Goal: Information Seeking & Learning: Learn about a topic

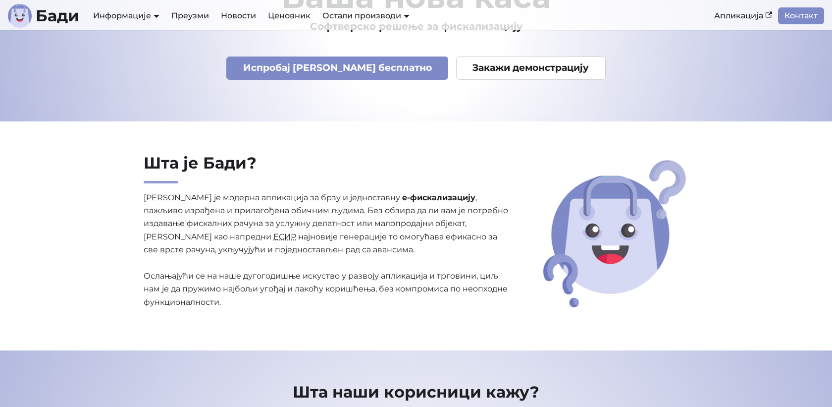
scroll to position [156, 0]
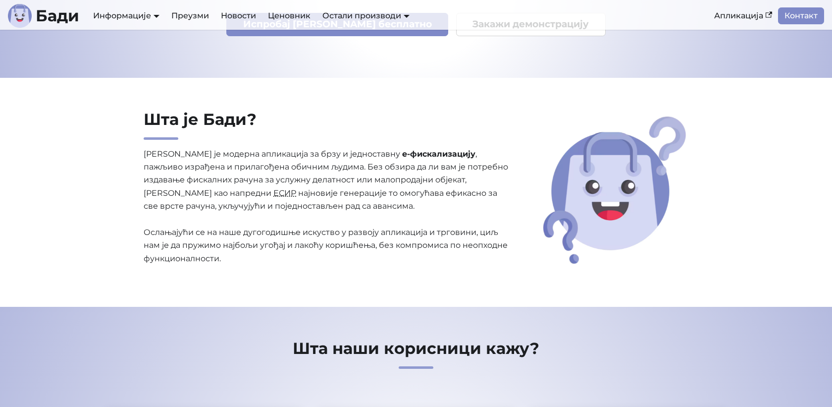
click at [285, 188] on p "[PERSON_NAME] је модерна апликација за брзу и једноставну е-фискализацију , паж…" at bounding box center [326, 207] width 365 height 118
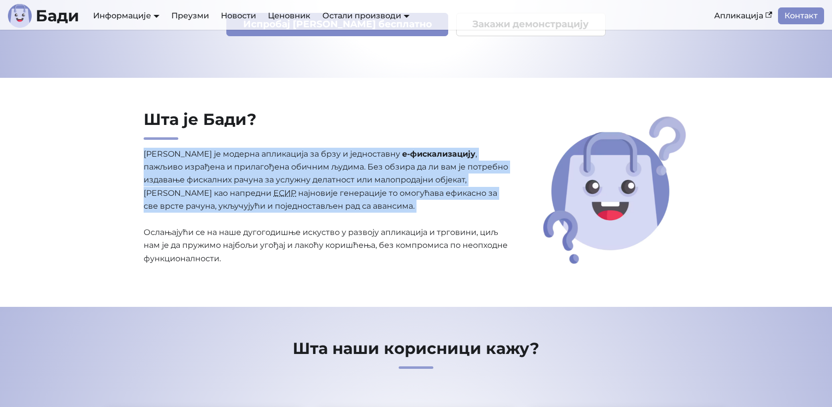
click at [285, 188] on p "[PERSON_NAME] је модерна апликација за брзу и једноставну е-фискализацију , паж…" at bounding box center [326, 207] width 365 height 118
click at [327, 187] on p "[PERSON_NAME] је модерна апликација за брзу и једноставну е-фискализацију , паж…" at bounding box center [326, 207] width 365 height 118
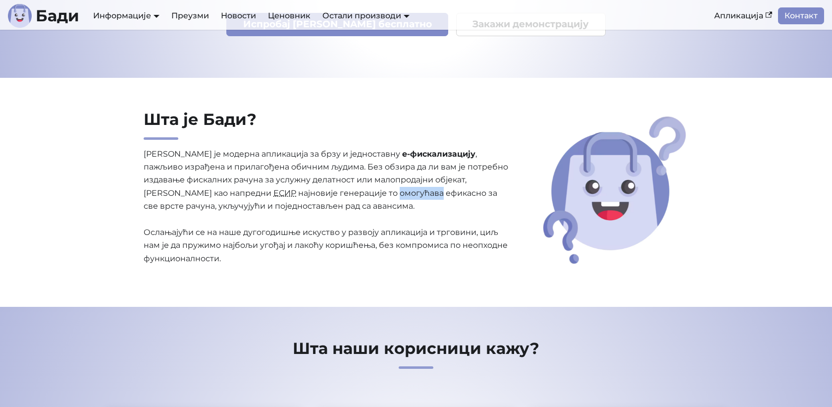
click at [327, 187] on p "[PERSON_NAME] је модерна апликација за брзу и једноставну е-фискализацију , паж…" at bounding box center [326, 207] width 365 height 118
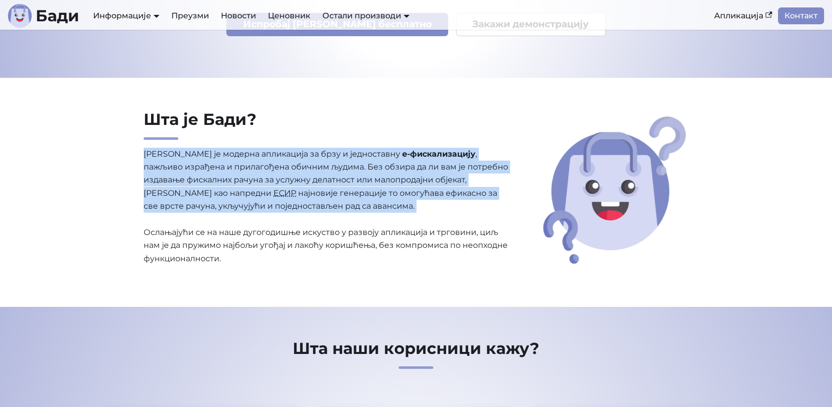
click at [327, 187] on p "[PERSON_NAME] је модерна апликација за брзу и једноставну е-фискализацију , паж…" at bounding box center [326, 207] width 365 height 118
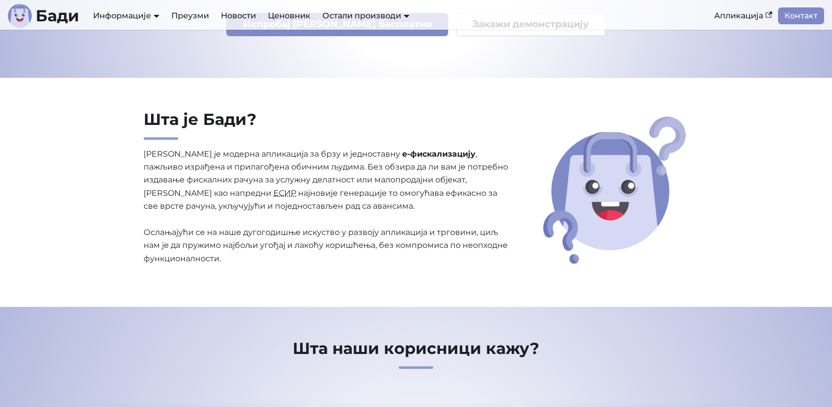
click at [324, 187] on p "[PERSON_NAME] је модерна апликација за брзу и једноставну е-фискализацију , паж…" at bounding box center [326, 207] width 365 height 118
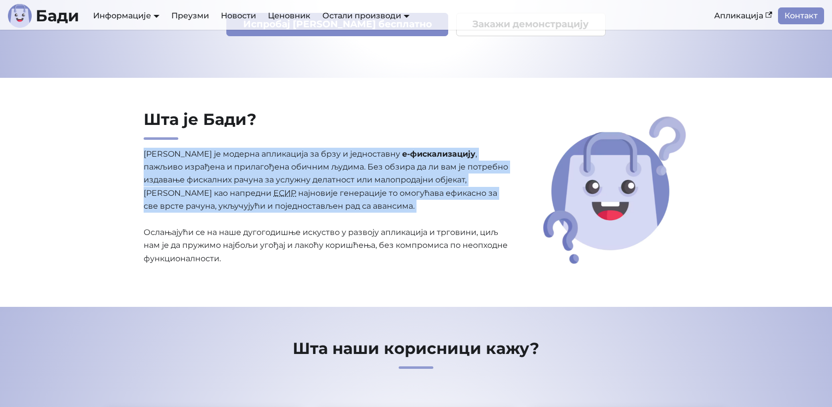
click at [324, 187] on p "[PERSON_NAME] је модерна апликација за брзу и једноставну е-фискализацију , паж…" at bounding box center [326, 207] width 365 height 118
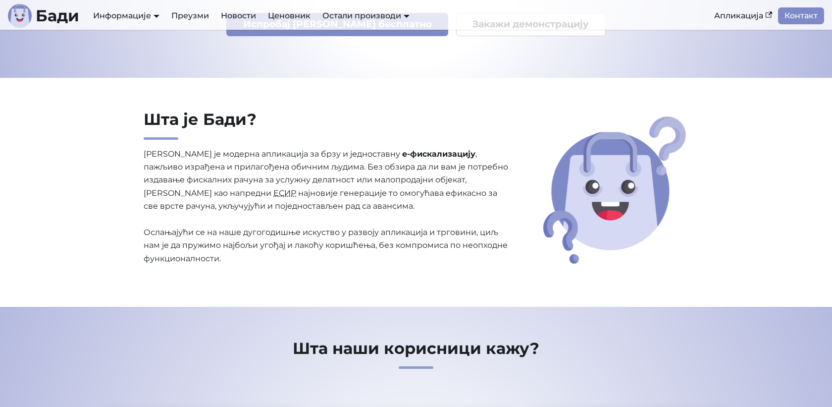
click at [391, 236] on p "[PERSON_NAME] је модерна апликација за брзу и једноставну е-фискализацију , паж…" at bounding box center [326, 207] width 365 height 118
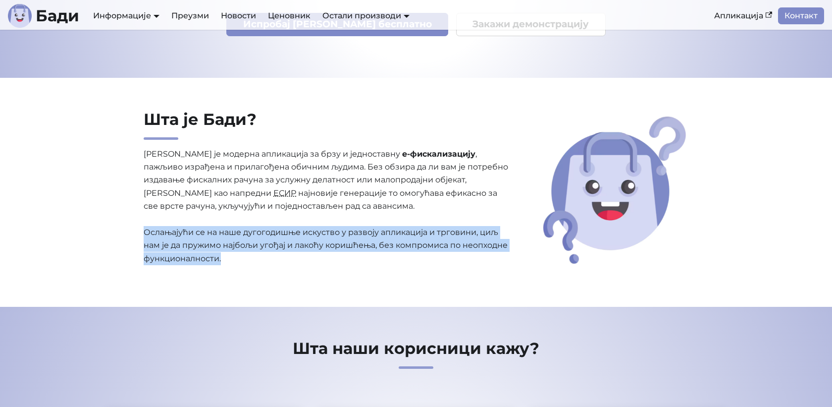
click at [391, 236] on p "[PERSON_NAME] је модерна апликација за брзу и једноставну е-фискализацију , паж…" at bounding box center [326, 207] width 365 height 118
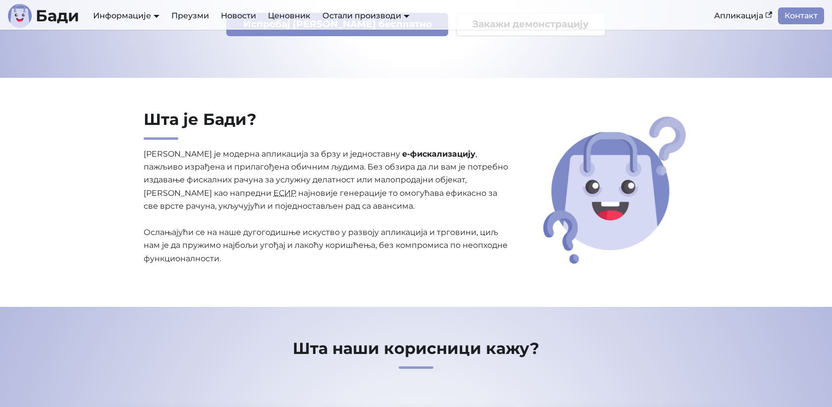
click at [303, 197] on p "[PERSON_NAME] је модерна апликација за брзу и једноставну е-фискализацију , паж…" at bounding box center [326, 207] width 365 height 118
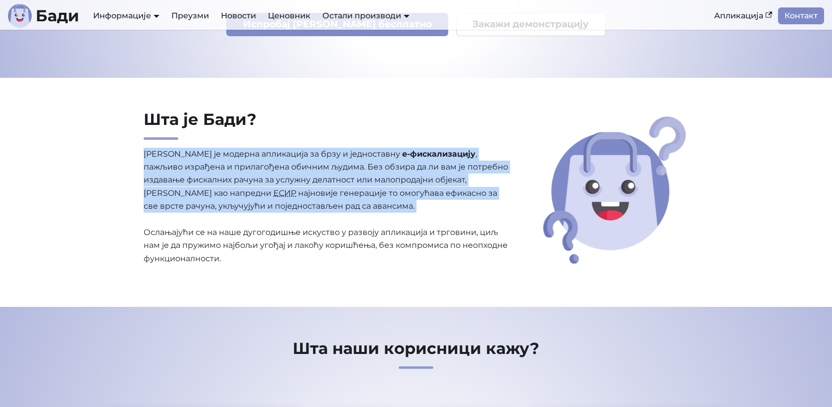
click at [303, 197] on p "[PERSON_NAME] је модерна апликација за брзу и једноставну е-фискализацију , паж…" at bounding box center [326, 207] width 365 height 118
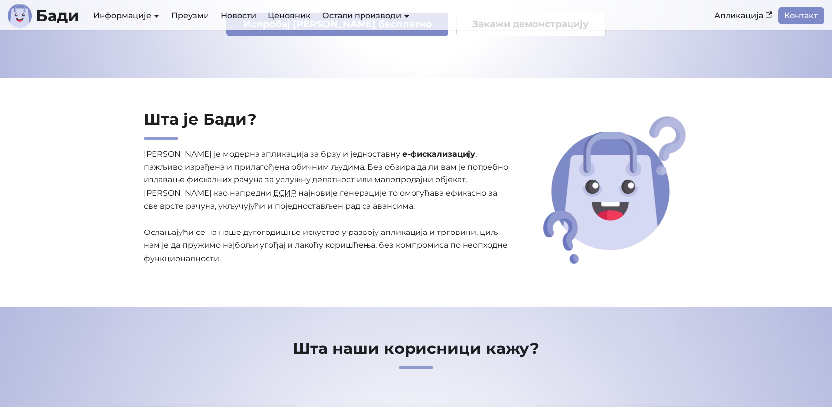
click at [274, 172] on p "[PERSON_NAME] је модерна апликација за брзу и једноставну е-фискализацију , паж…" at bounding box center [326, 207] width 365 height 118
click at [274, 173] on p "[PERSON_NAME] је модерна апликација за брзу и једноставну е-фискализацију , паж…" at bounding box center [326, 207] width 365 height 118
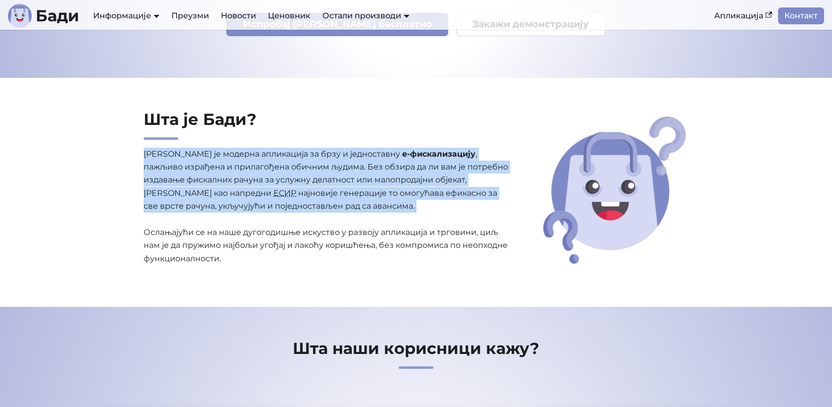
click at [274, 173] on p "[PERSON_NAME] је модерна апликација за брзу и једноставну е-фискализацију , паж…" at bounding box center [326, 207] width 365 height 118
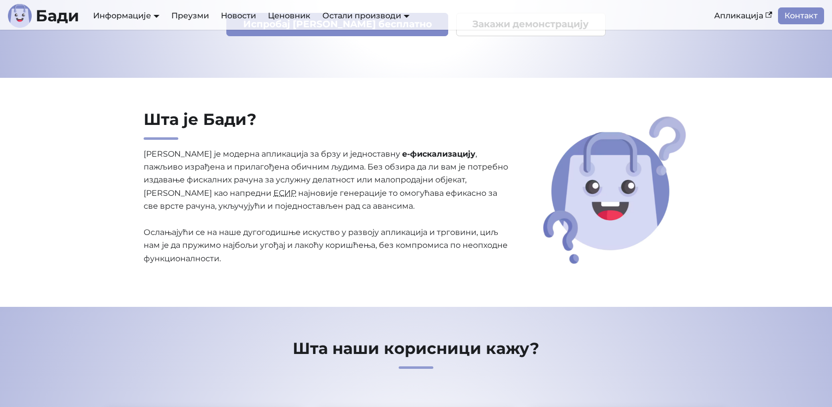
click at [302, 163] on p "[PERSON_NAME] је модерна апликација за брзу и једноставну е-фискализацију , паж…" at bounding box center [326, 207] width 365 height 118
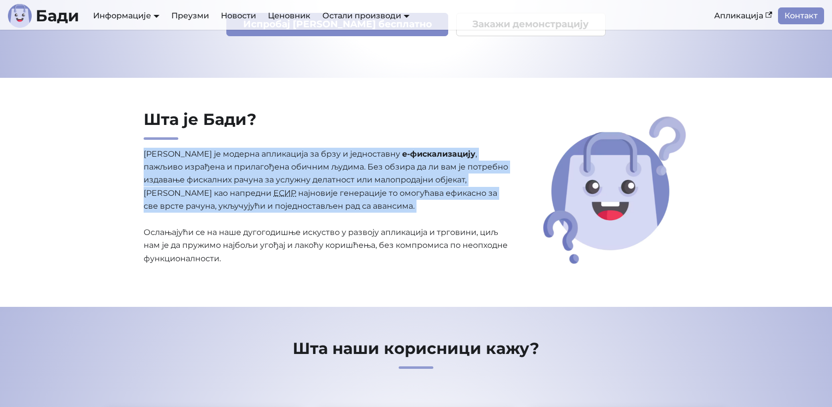
click at [302, 163] on p "[PERSON_NAME] је модерна апликација за брзу и једноставну е-фискализацију , паж…" at bounding box center [326, 207] width 365 height 118
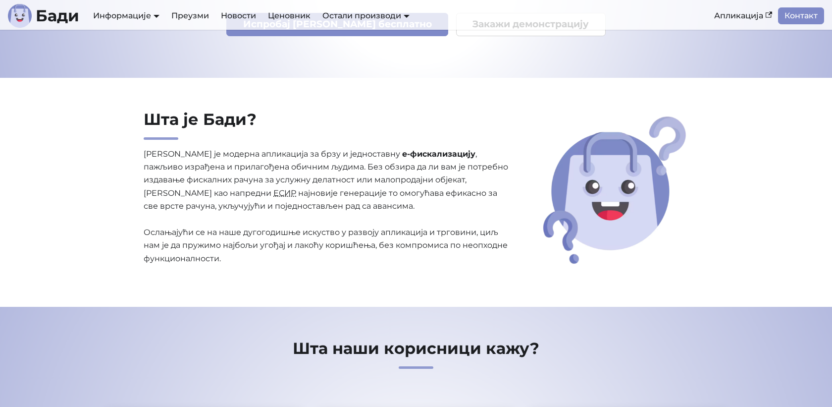
click at [340, 195] on p "[PERSON_NAME] је модерна апликација за брзу и једноставну е-фискализацију , паж…" at bounding box center [326, 207] width 365 height 118
click at [340, 194] on p "[PERSON_NAME] је модерна апликација за брзу и једноставну е-фискализацију , паж…" at bounding box center [326, 207] width 365 height 118
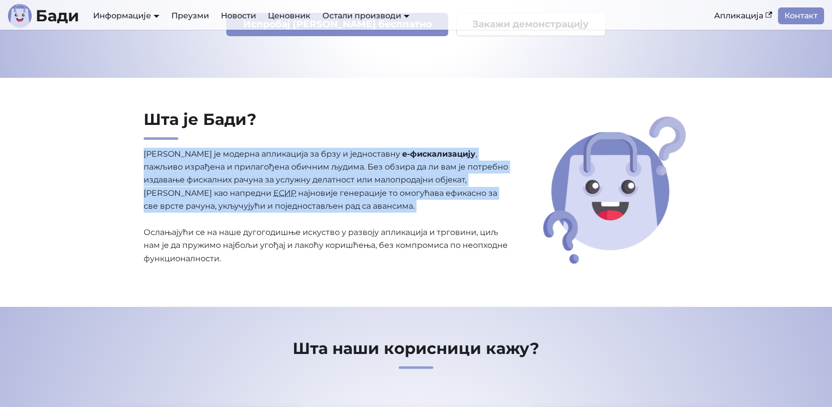
click at [340, 194] on p "[PERSON_NAME] је модерна апликација за брзу и једноставну е-фискализацију , паж…" at bounding box center [326, 207] width 365 height 118
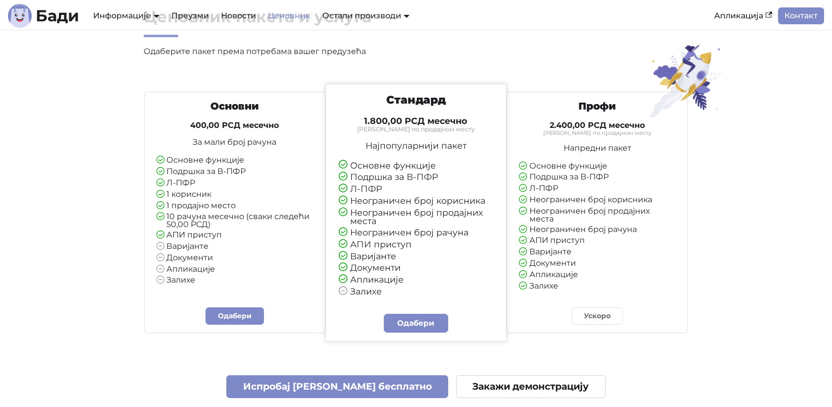
scroll to position [55, 0]
click at [572, 127] on h4 "2.400,00 РСД месечно" at bounding box center [597, 125] width 157 height 10
click at [552, 167] on li "Основне функције" at bounding box center [597, 165] width 157 height 9
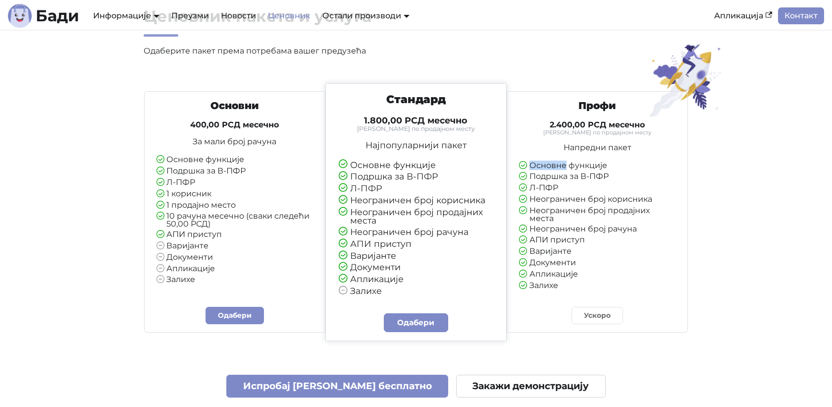
click at [552, 167] on li "Основне функције" at bounding box center [597, 165] width 157 height 9
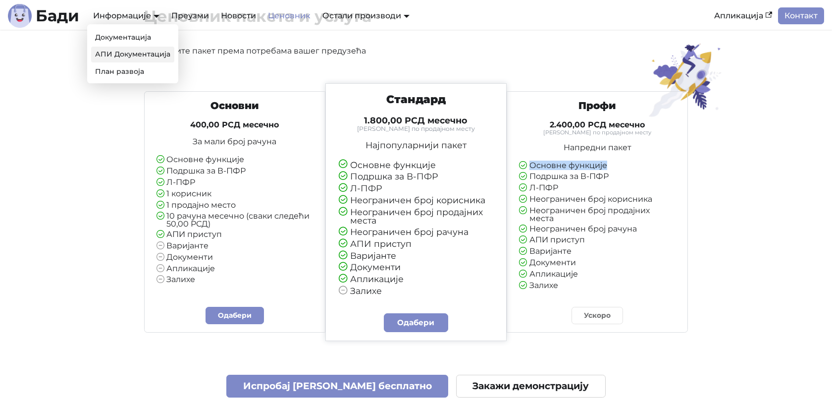
click at [128, 58] on link "АПИ Документација" at bounding box center [132, 54] width 83 height 15
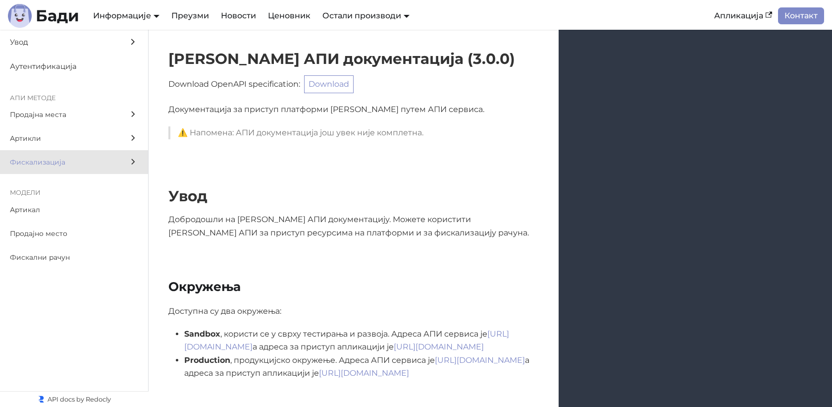
click at [86, 160] on span "Фискализација" at bounding box center [64, 161] width 109 height 11
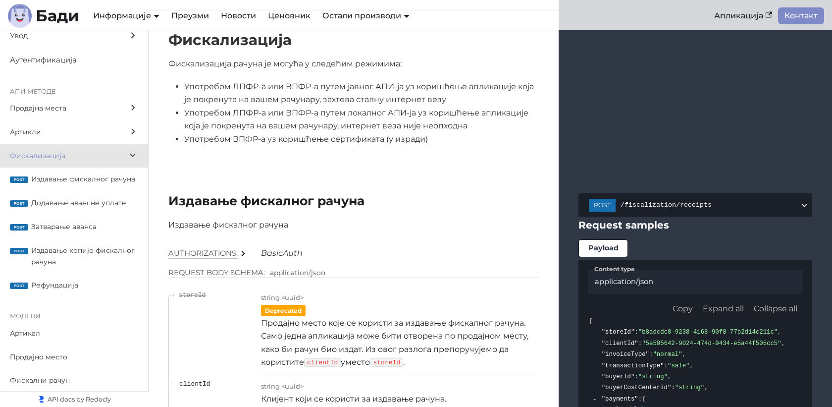
scroll to position [7, 0]
click at [209, 173] on div "Фискализација Фискализација рачуна је могућа у следећим режимима: Употребом ЛПФ…" at bounding box center [490, 92] width 683 height 162
click at [115, 173] on span "Издавање фискалног рачуна" at bounding box center [84, 177] width 107 height 11
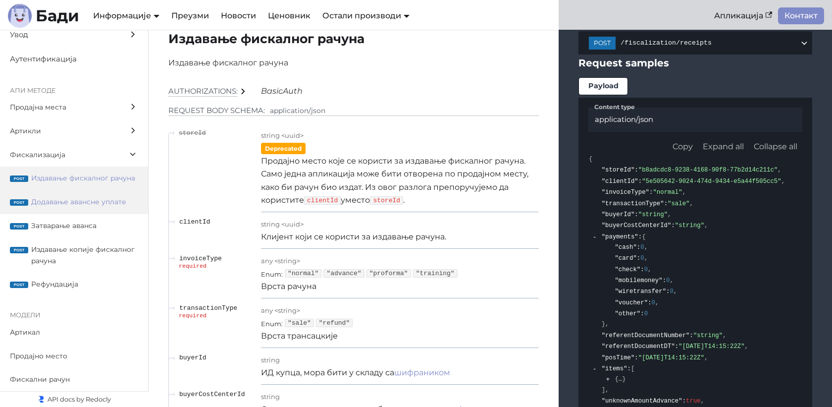
click at [102, 198] on span "Додавање авансне уплате" at bounding box center [84, 201] width 107 height 11
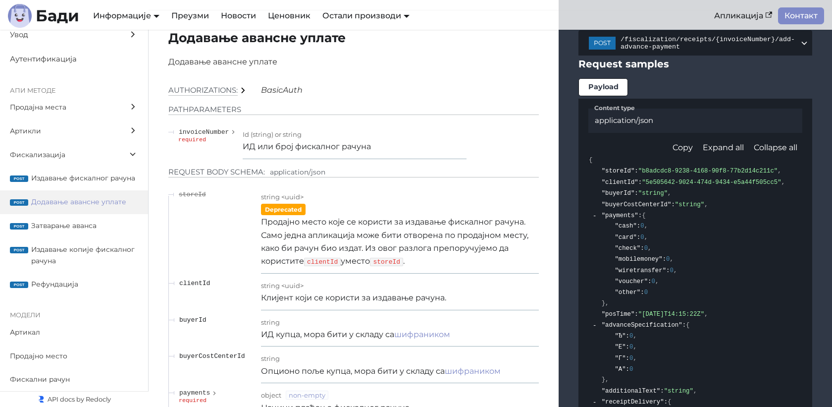
click at [656, 174] on span ""b8adcdc8-9238-4168-90f8-77b2d14c211c"" at bounding box center [707, 170] width 139 height 7
click at [116, 236] on label "post Затварање аванса" at bounding box center [74, 226] width 148 height 24
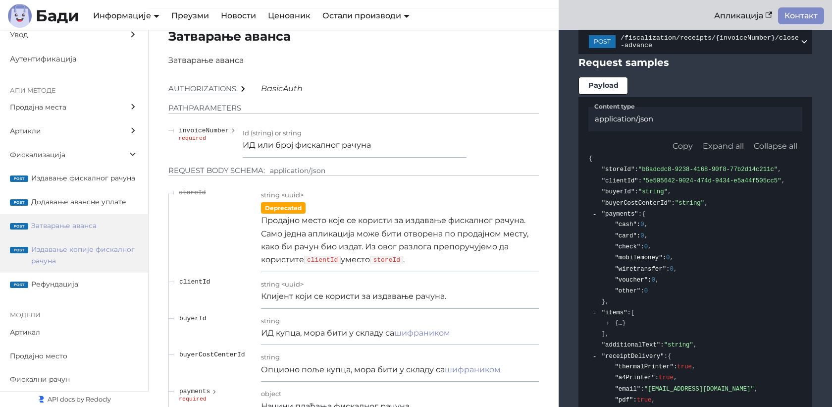
click at [112, 245] on span "Издавање копије фискалног рачуна" at bounding box center [84, 255] width 107 height 23
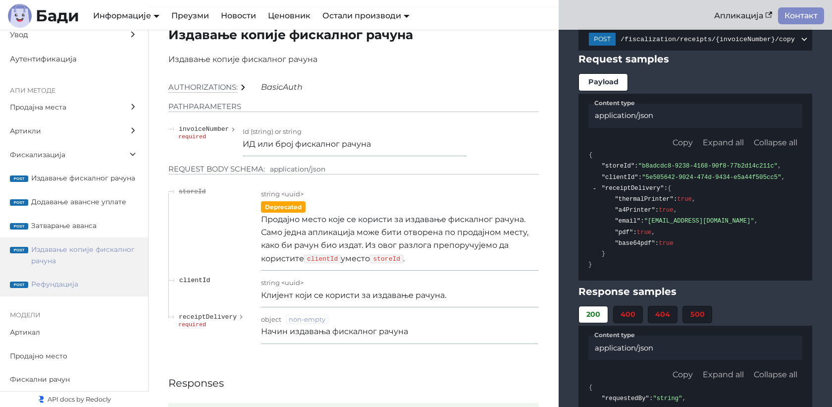
click at [89, 274] on label "post Рефундација" at bounding box center [74, 284] width 148 height 24
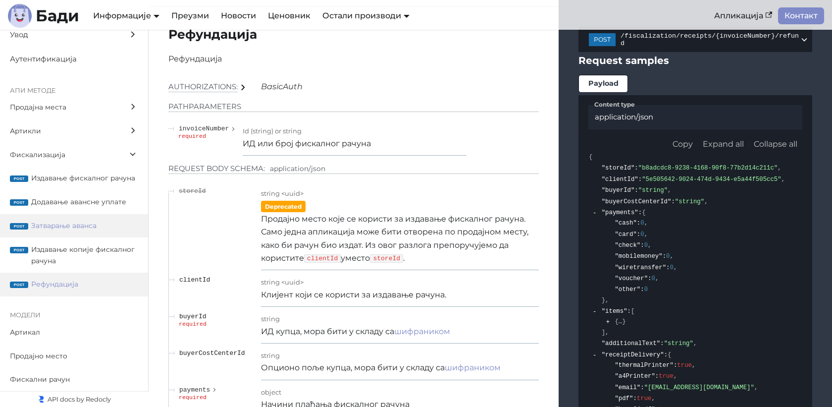
click at [103, 233] on label "post Затварање аванса" at bounding box center [74, 226] width 148 height 24
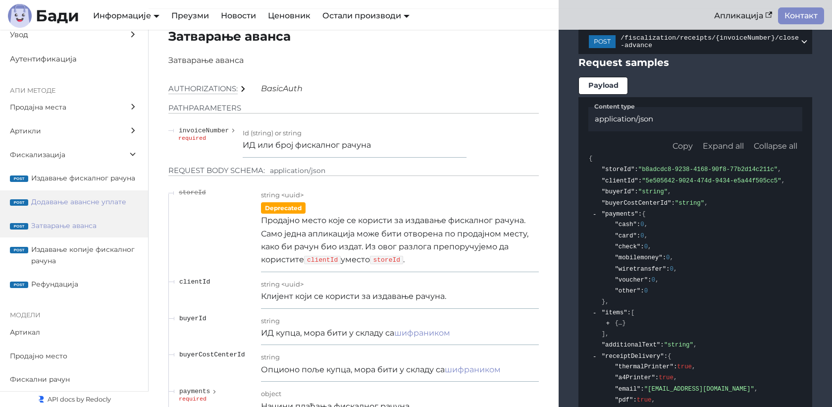
click at [113, 208] on label "post Додавање авансне уплате" at bounding box center [74, 202] width 148 height 24
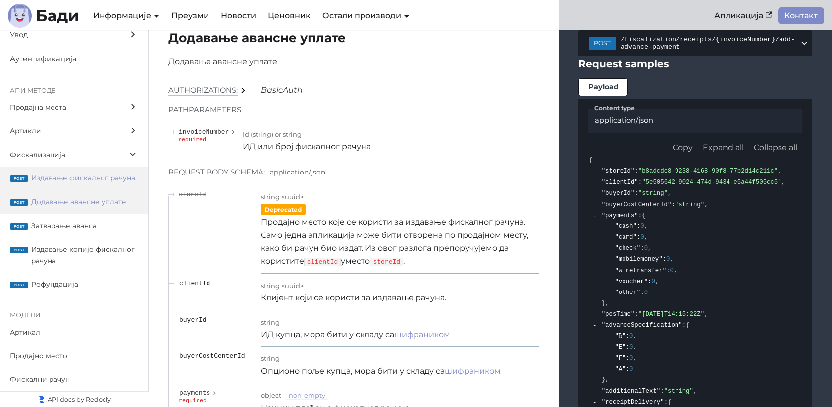
click at [113, 172] on label "post Издавање фискалног рачуна" at bounding box center [74, 178] width 148 height 24
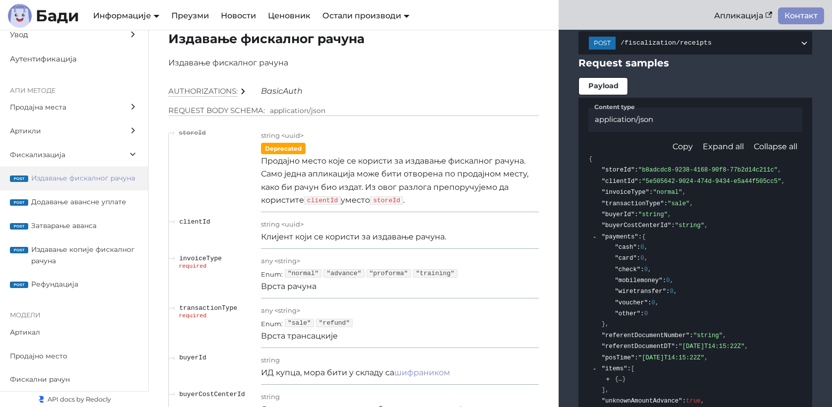
click at [666, 198] on div ""invoiceType" : "normal" ," at bounding box center [644, 192] width 86 height 11
click at [656, 174] on span ""b8adcdc8-9238-4168-90f8-77b2d14c211c"" at bounding box center [707, 170] width 139 height 7
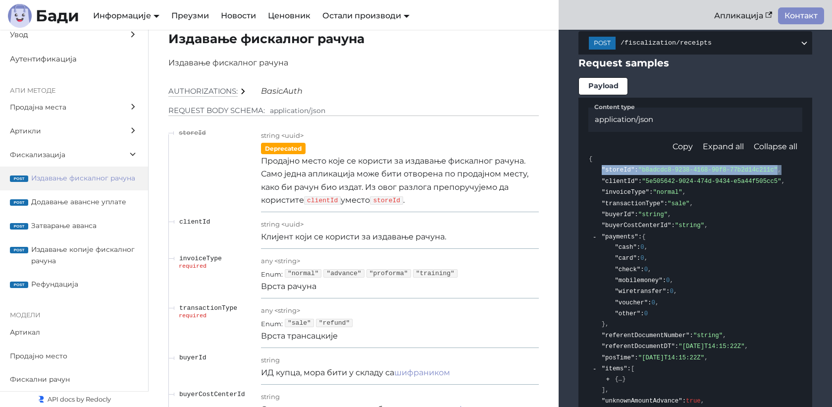
click at [656, 174] on span ""b8adcdc8-9238-4168-90f8-77b2d14c211c"" at bounding box center [707, 170] width 139 height 7
click at [653, 185] on span ""5e505642-9024-474d-9434-e5a44f505cc5"" at bounding box center [711, 181] width 139 height 7
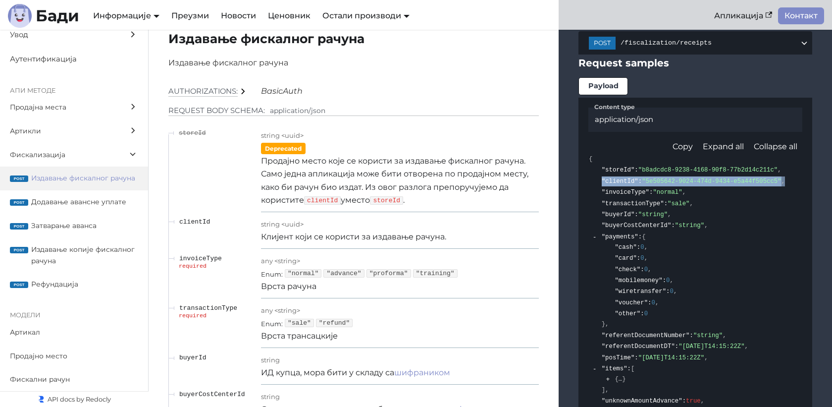
click at [653, 185] on span ""5e505642-9024-474d-9434-e5a44f505cc5"" at bounding box center [711, 181] width 139 height 7
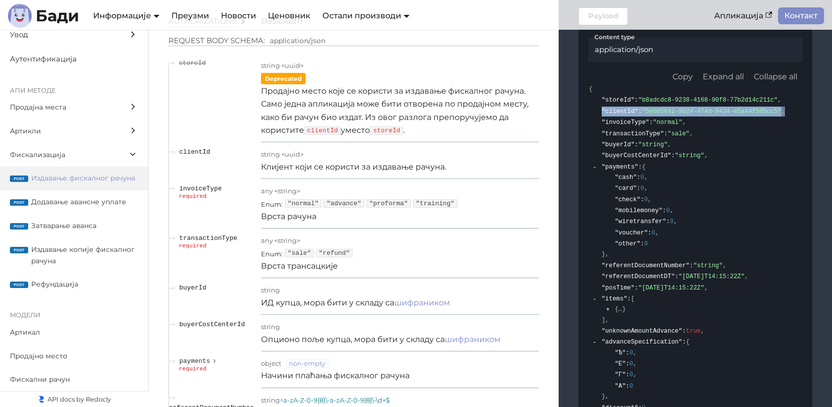
scroll to position [8559, 0]
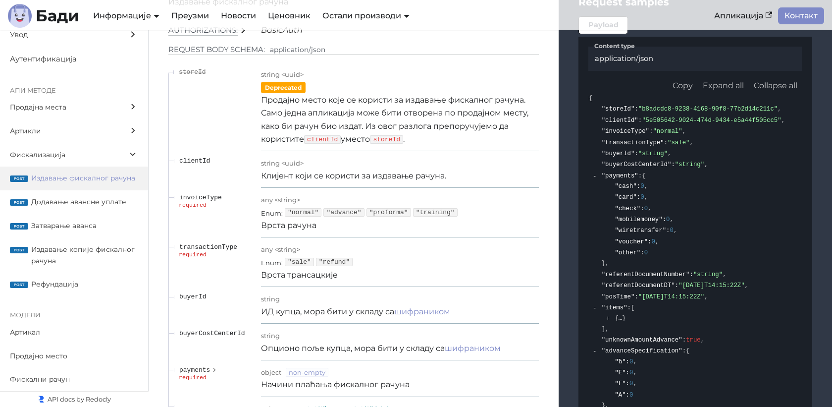
click at [327, 182] on p "Клијент који се користи за издавање рачуна." at bounding box center [400, 175] width 278 height 13
click at [292, 182] on p "Клијент који се користи за издавање рачуна." at bounding box center [400, 175] width 278 height 13
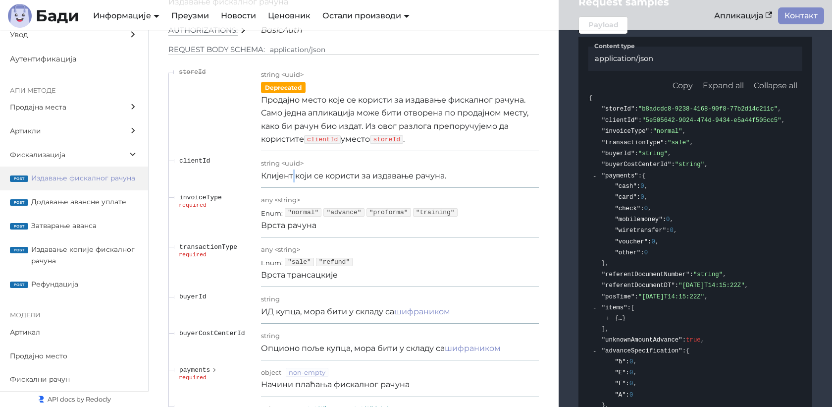
click at [292, 182] on p "Клијент који се користи за издавање рачуна." at bounding box center [400, 175] width 278 height 13
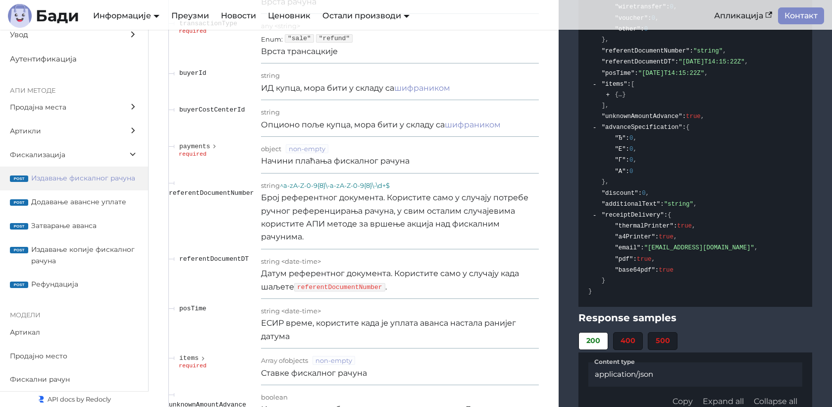
scroll to position [8782, 0]
click at [96, 201] on span "Додавање авансне уплате" at bounding box center [84, 201] width 107 height 11
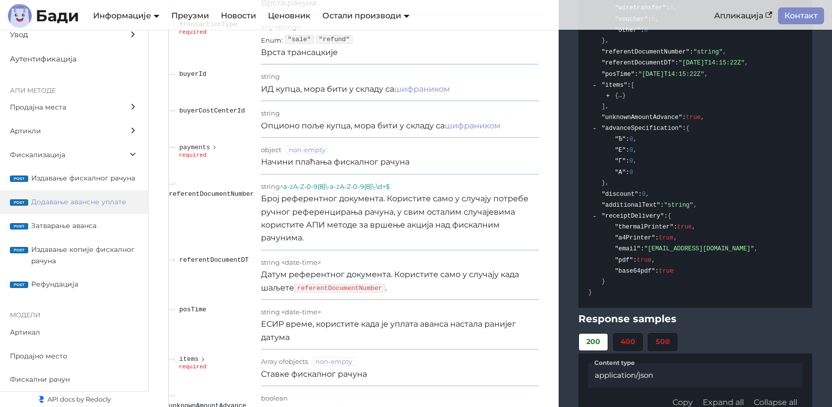
scroll to position [9757, 0]
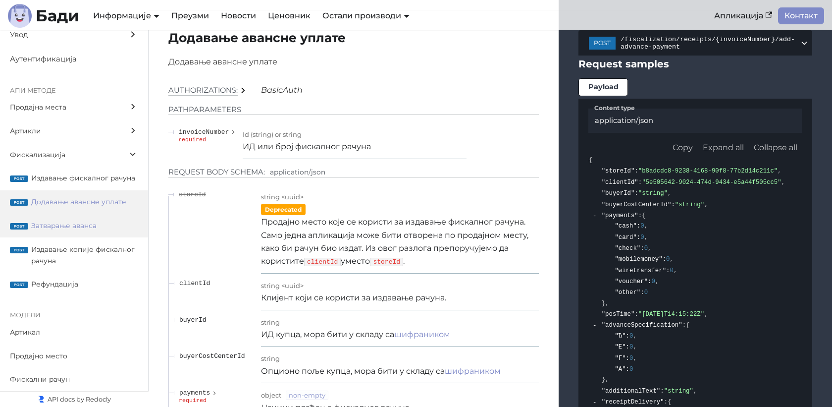
click at [99, 226] on span "Затварање аванса" at bounding box center [84, 225] width 107 height 11
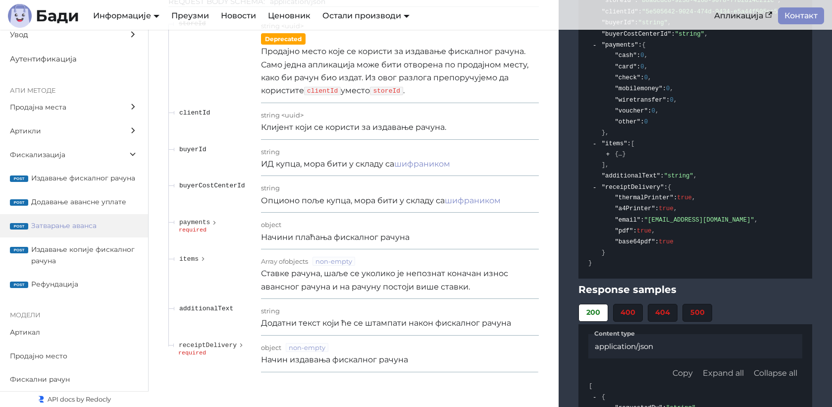
scroll to position [10868, 0]
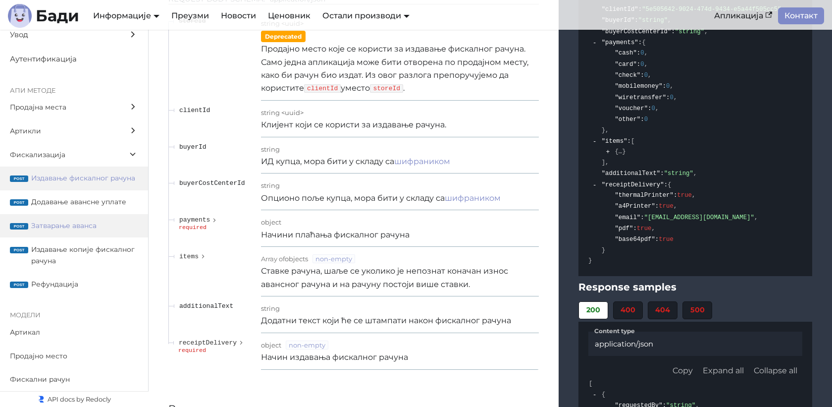
click at [104, 178] on span "Издавање фискалног рачуна" at bounding box center [84, 177] width 107 height 11
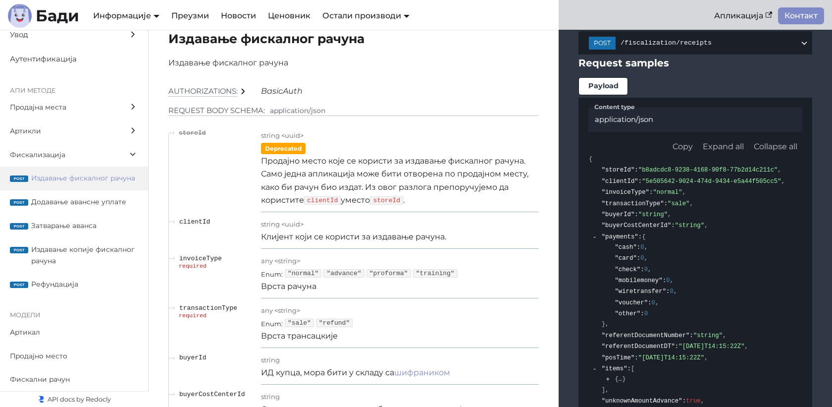
click at [353, 178] on p "Продајно место које се користи за издавање фискалног рачуна. Само једна апликац…" at bounding box center [400, 180] width 278 height 52
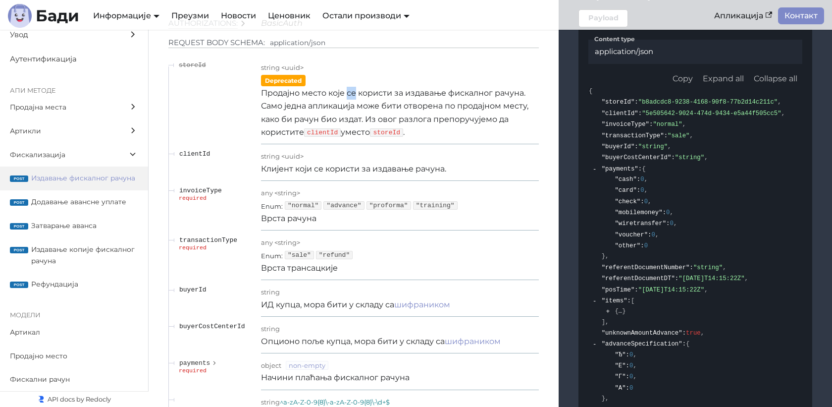
scroll to position [8552, 0]
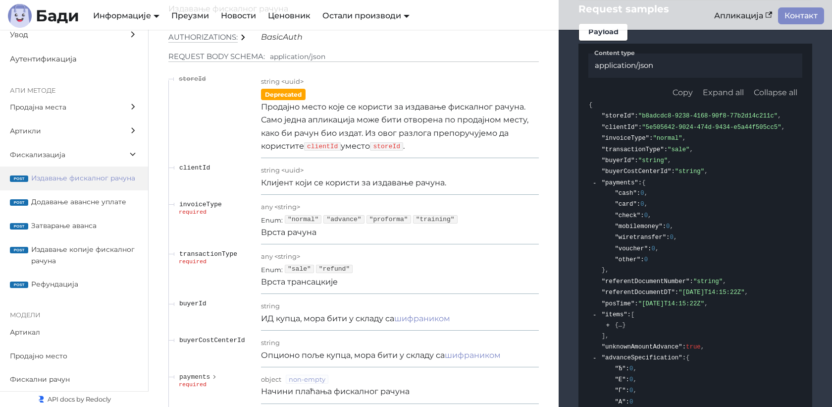
click at [401, 133] on p "Продајно место које се користи за издавање фискалног рачуна. Само једна апликац…" at bounding box center [400, 127] width 278 height 52
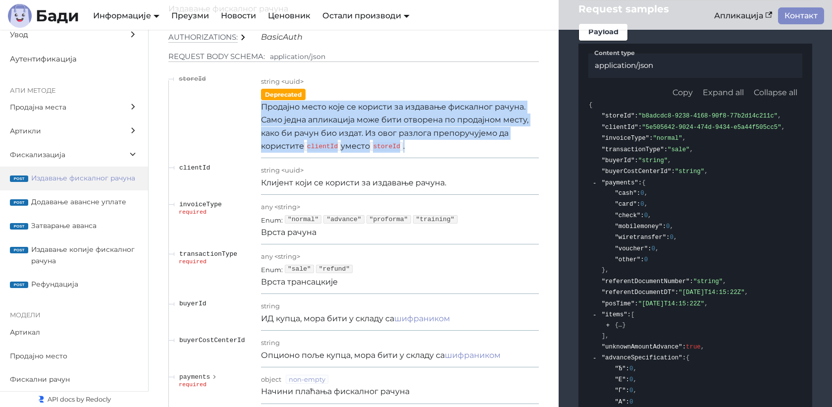
click at [401, 133] on p "Продајно место које се користи за издавање фискалног рачуна. Само једна апликац…" at bounding box center [400, 127] width 278 height 52
click at [291, 132] on p "Продајно место које се користи за издавање фискалног рачуна. Само једна апликац…" at bounding box center [400, 127] width 278 height 52
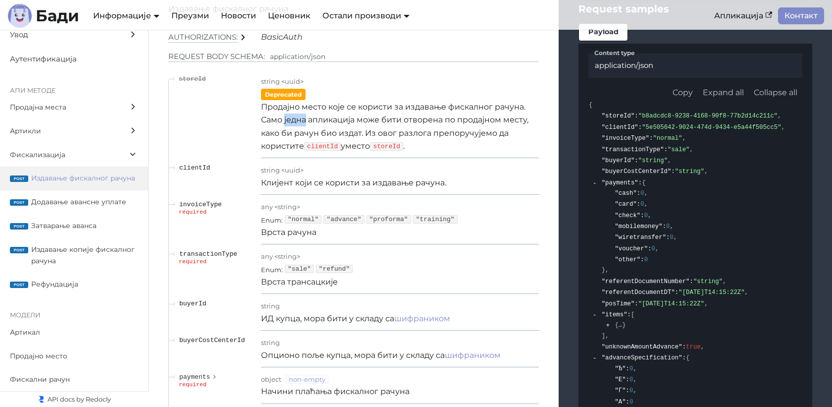
click at [291, 132] on p "Продајно место које се користи за издавање фискалног рачуна. Само једна апликац…" at bounding box center [400, 127] width 278 height 52
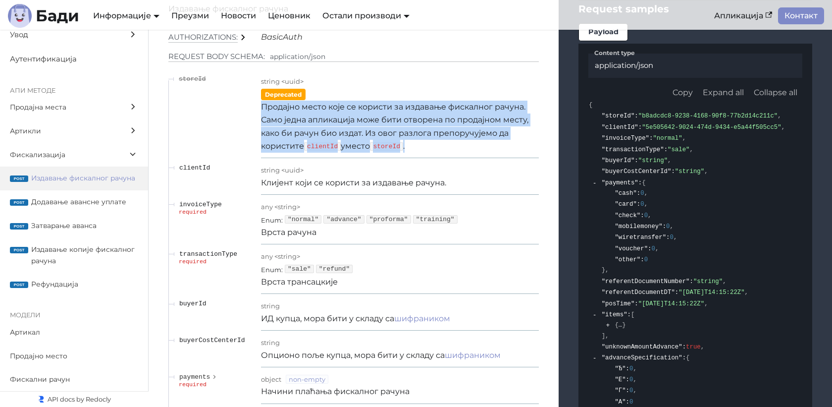
click at [291, 132] on p "Продајно место које се користи за издавање фискалног рачуна. Само једна апликац…" at bounding box center [400, 127] width 278 height 52
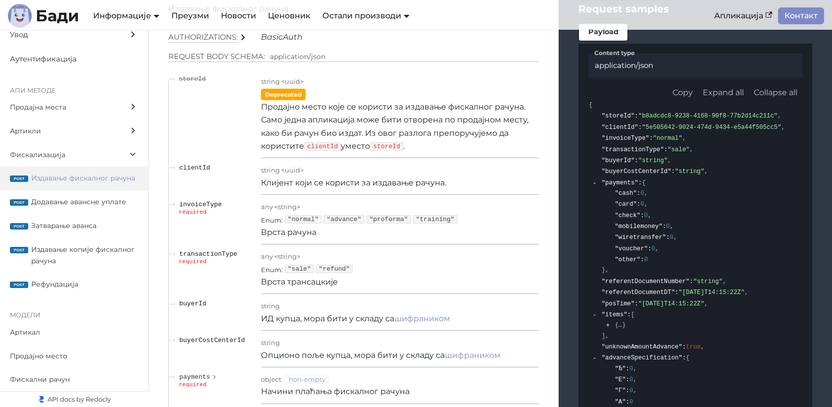
click at [391, 133] on p "Продајно место које се користи за издавање фискалног рачуна. Само једна апликац…" at bounding box center [400, 127] width 278 height 52
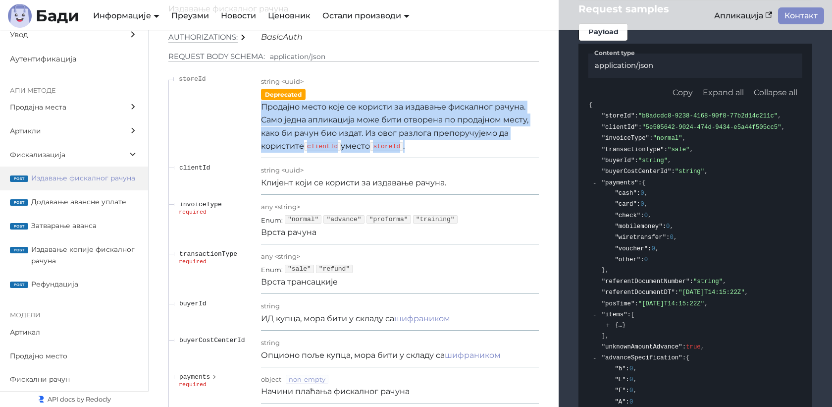
click at [391, 133] on p "Продајно место које се користи за издавање фискалног рачуна. Само једна апликац…" at bounding box center [400, 127] width 278 height 52
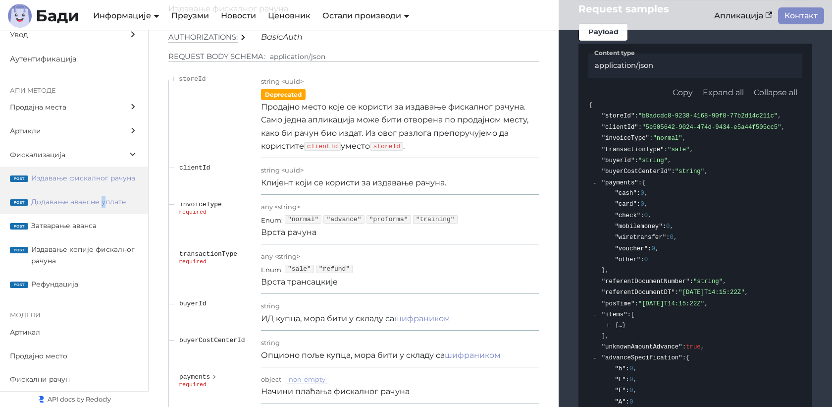
click at [103, 205] on span "Додавање авансне уплате" at bounding box center [84, 201] width 107 height 11
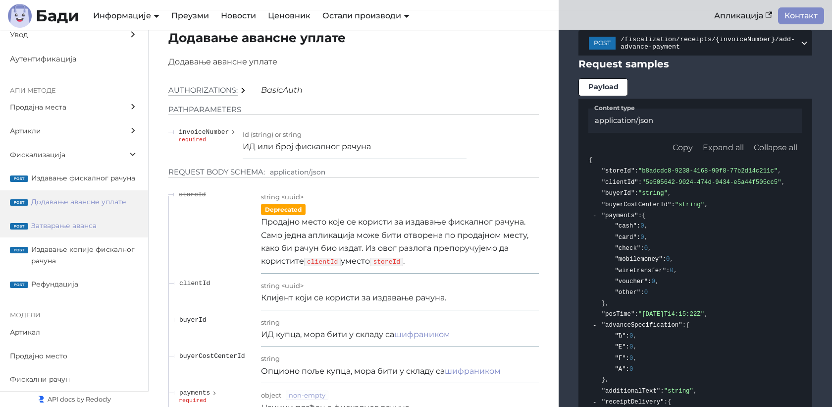
click at [90, 228] on span "Затварање аванса" at bounding box center [84, 225] width 107 height 11
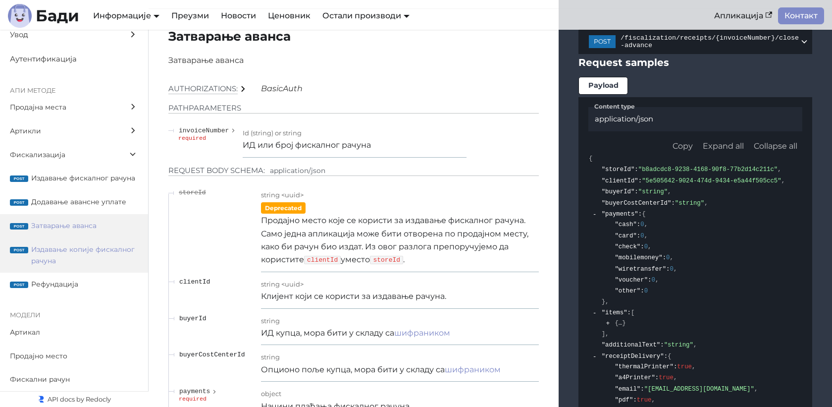
click at [91, 256] on span "Издавање копије фискалног рачуна" at bounding box center [84, 255] width 107 height 23
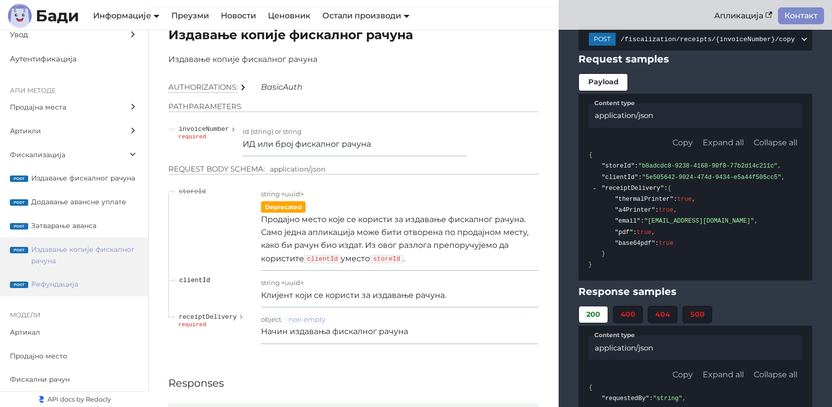
click at [91, 278] on span "Рефундација" at bounding box center [84, 283] width 107 height 11
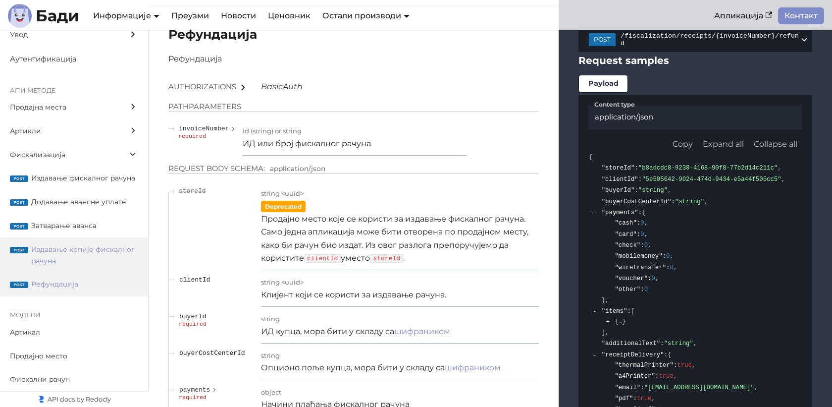
click at [100, 245] on span "Издавање копије фискалног рачуна" at bounding box center [84, 255] width 107 height 23
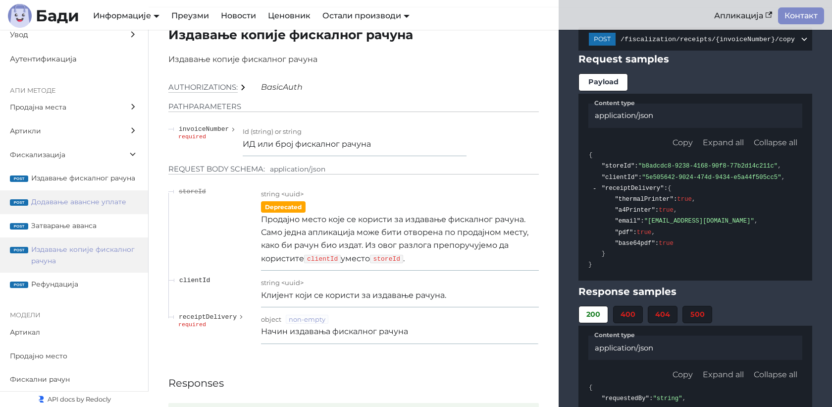
click at [103, 205] on span "Додавање авансне уплате" at bounding box center [84, 201] width 107 height 11
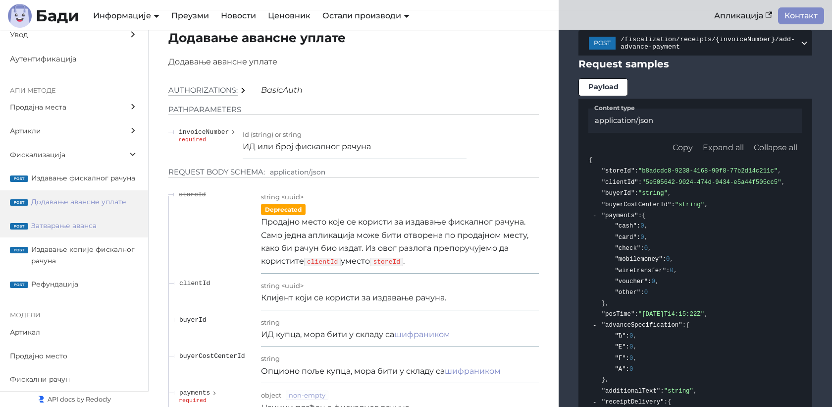
click at [108, 221] on span "Затварање аванса" at bounding box center [84, 225] width 107 height 11
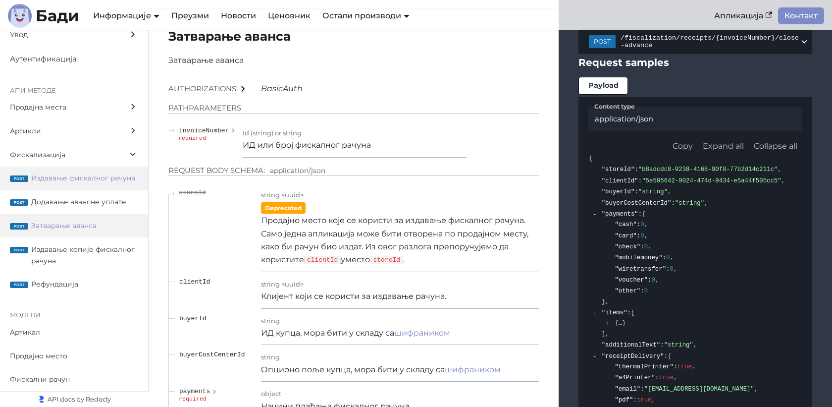
click at [113, 177] on span "Издавање фискалног рачуна" at bounding box center [84, 177] width 107 height 11
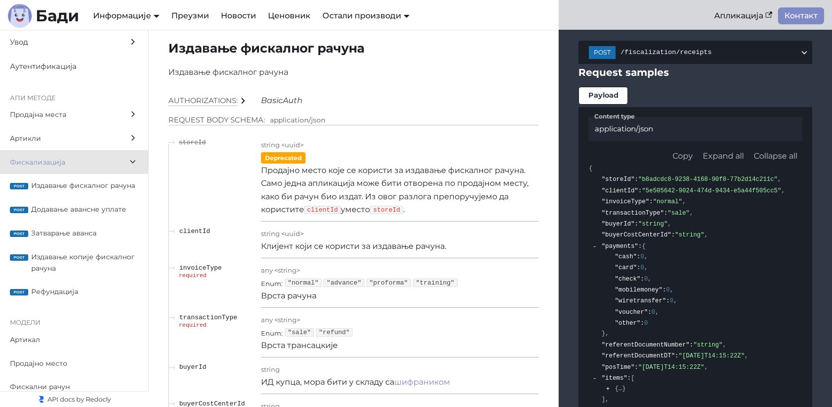
scroll to position [8492, 0]
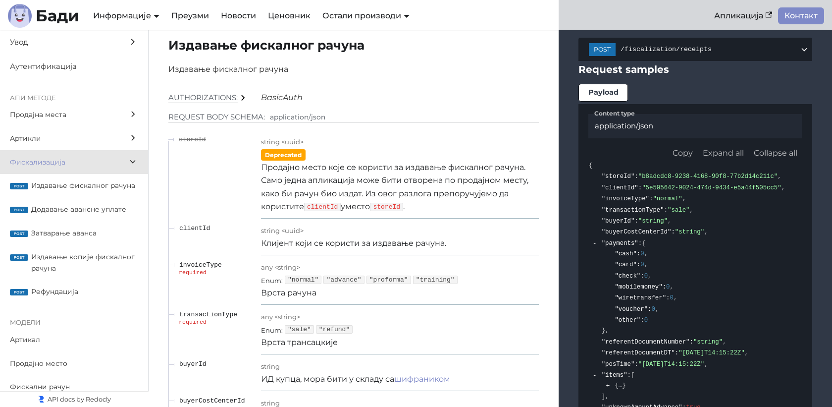
click at [649, 138] on div "application/json" at bounding box center [695, 126] width 214 height 24
click at [343, 207] on p "Продајно место које се користи за издавање фискалног рачуна. Само једна апликац…" at bounding box center [400, 187] width 278 height 52
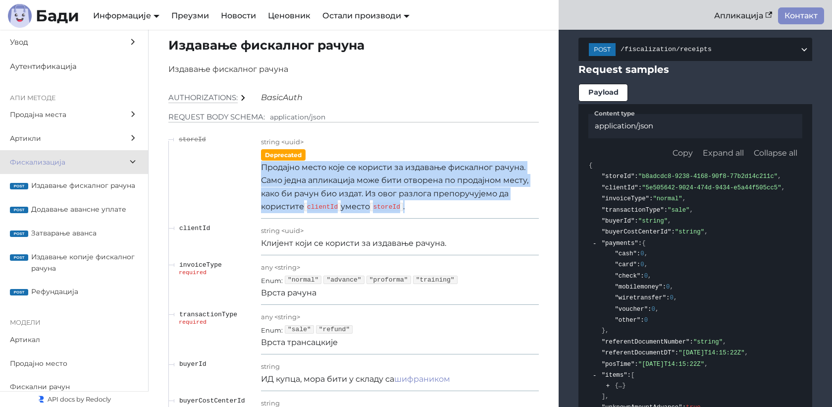
click at [343, 207] on p "Продајно место које се користи за издавање фискалног рачуна. Само једна апликац…" at bounding box center [400, 187] width 278 height 52
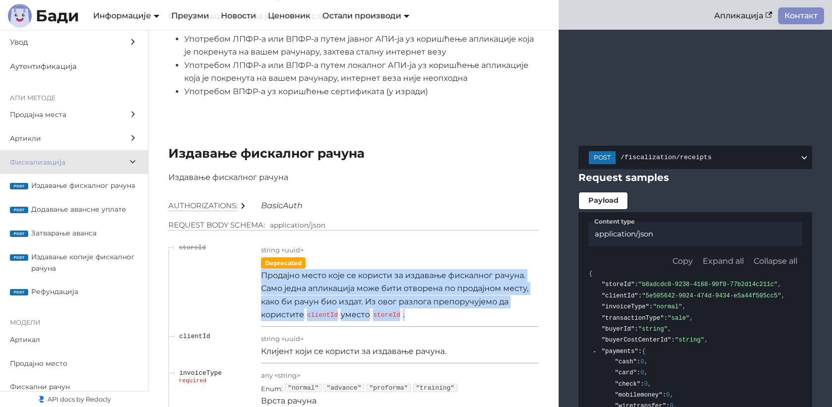
scroll to position [7, 0]
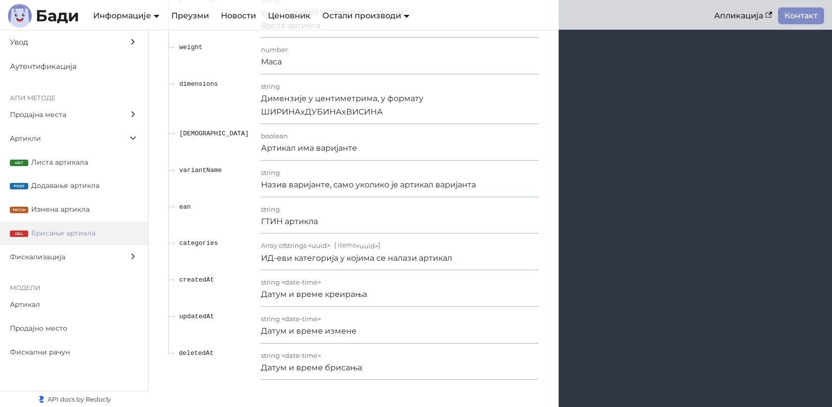
scroll to position [7758, 0]
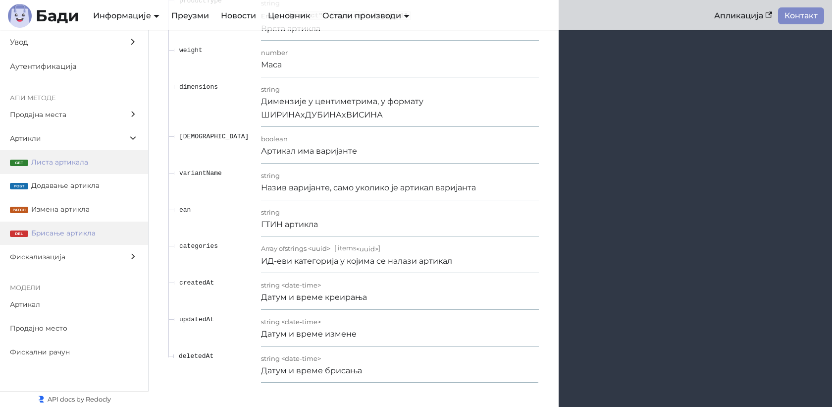
click at [95, 154] on label "get Листа артикала" at bounding box center [74, 162] width 148 height 24
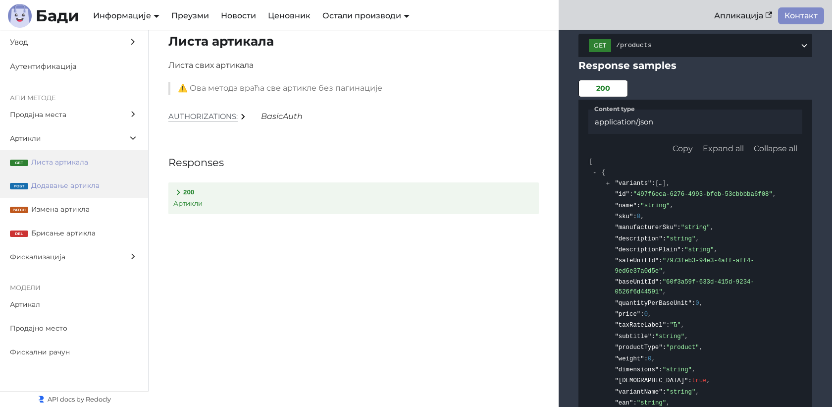
click at [112, 195] on label "post Додавање артикла" at bounding box center [74, 186] width 148 height 24
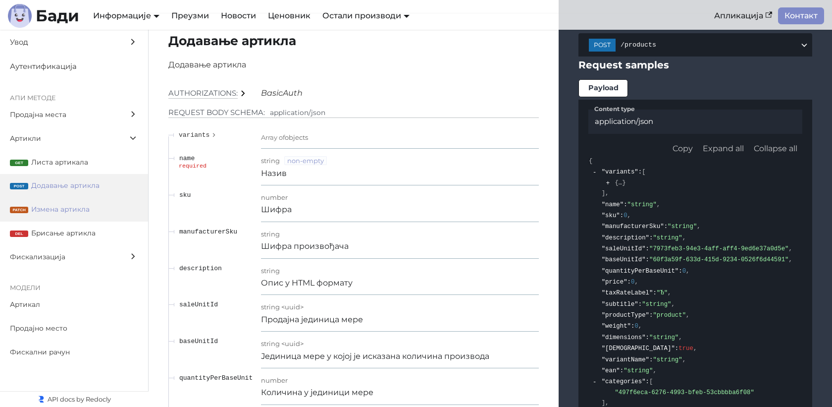
click at [102, 211] on span "Измена артикла" at bounding box center [84, 208] width 107 height 11
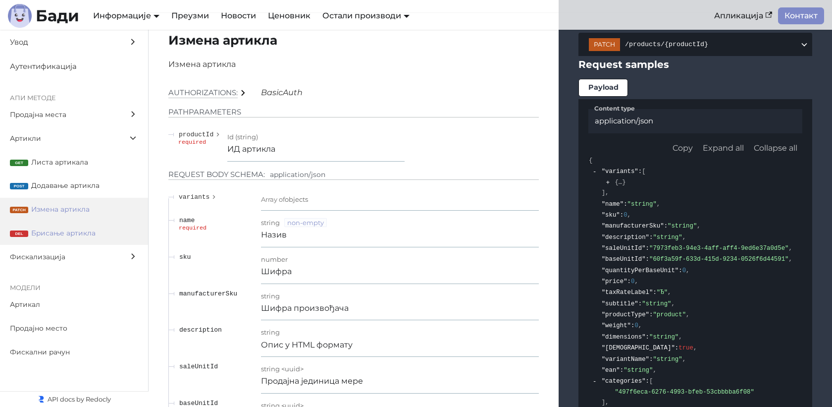
click at [93, 234] on span "Брисање артикла" at bounding box center [84, 232] width 107 height 11
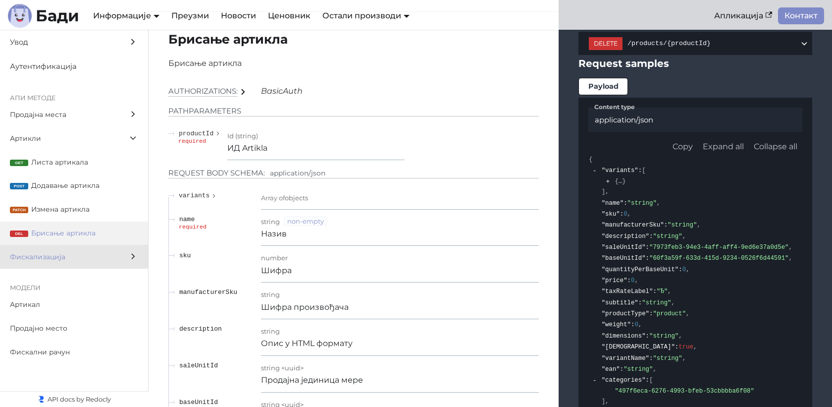
click at [88, 250] on label "Фискализација" at bounding box center [74, 257] width 148 height 24
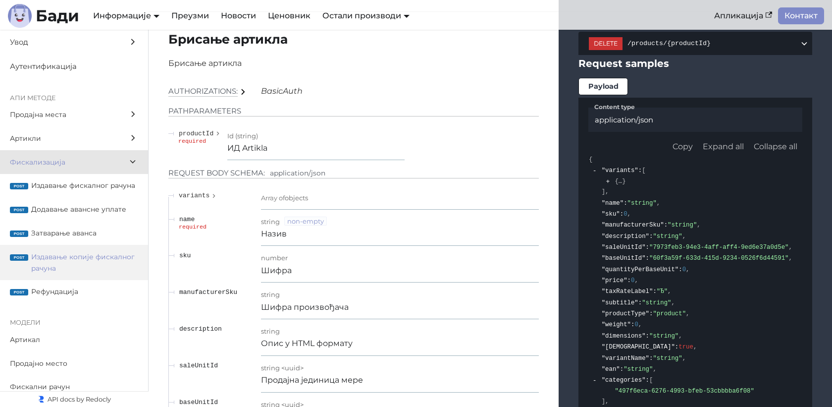
scroll to position [8336, 0]
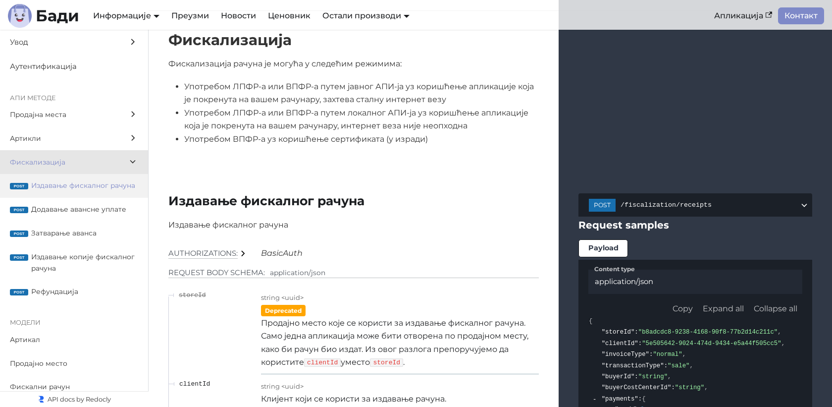
click at [80, 189] on span "Издавање фискалног рачуна" at bounding box center [84, 185] width 107 height 11
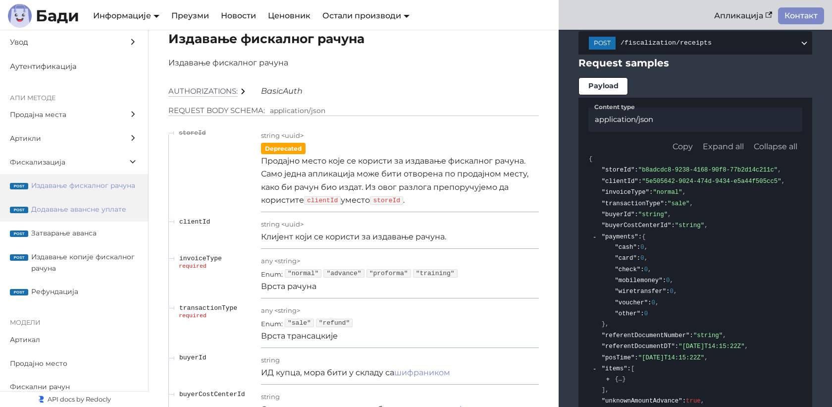
click at [80, 207] on span "Додавање авансне уплате" at bounding box center [84, 208] width 107 height 11
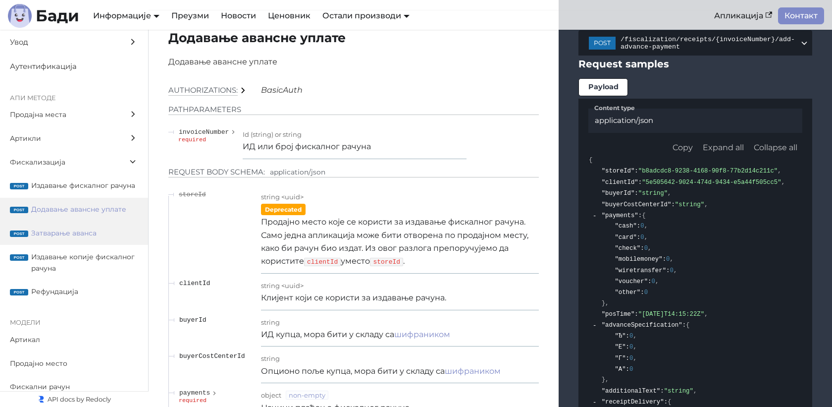
click at [76, 235] on span "Затварање аванса" at bounding box center [84, 232] width 107 height 11
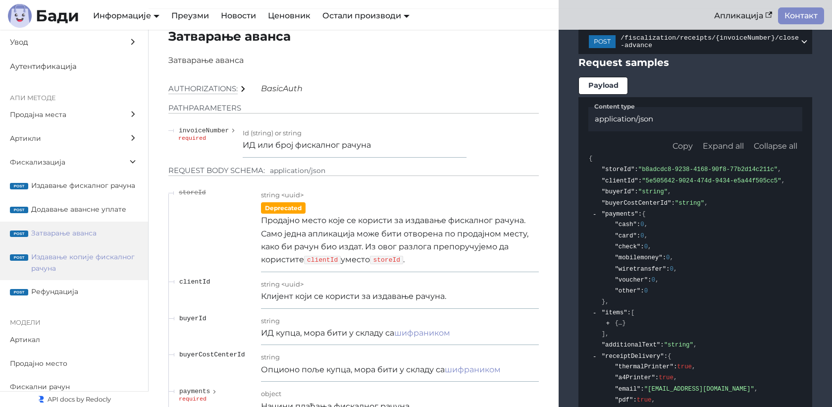
click at [75, 259] on span "Издавање копије фискалног рачуна" at bounding box center [84, 262] width 107 height 23
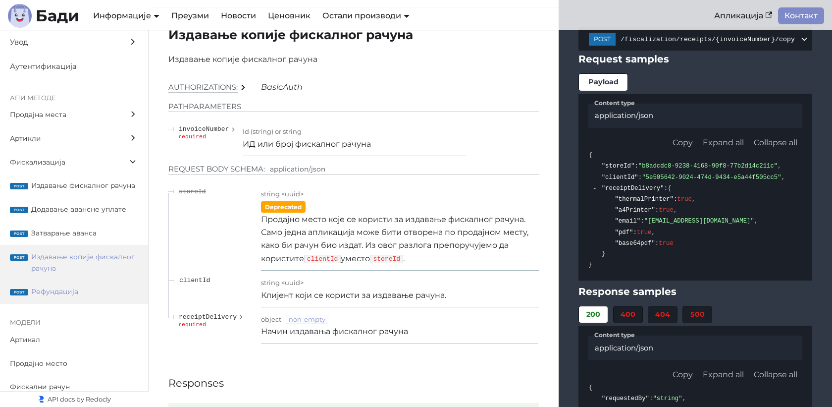
click at [78, 287] on span "Рефундација" at bounding box center [84, 291] width 107 height 11
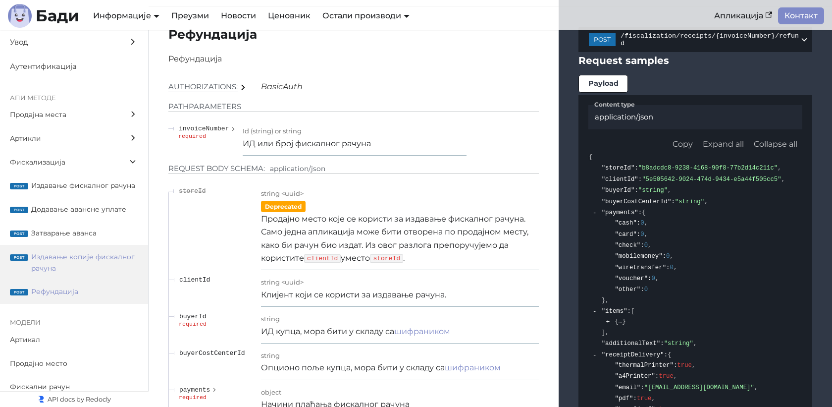
click at [85, 265] on span "Издавање копије фискалног рачуна" at bounding box center [84, 262] width 107 height 23
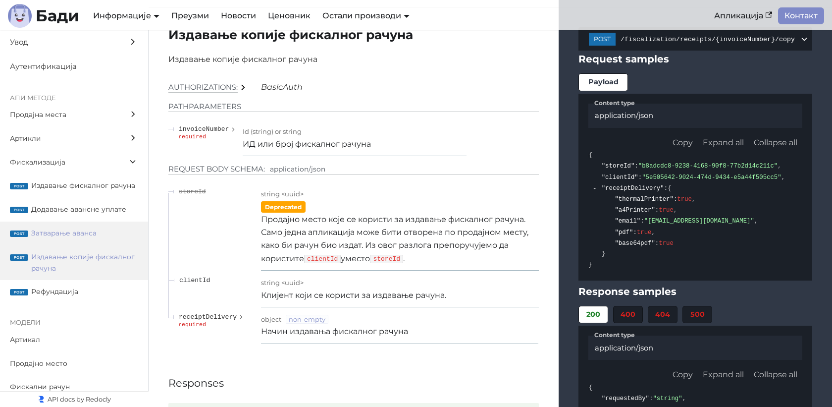
click at [85, 241] on label "post Затварање аванса" at bounding box center [74, 233] width 148 height 24
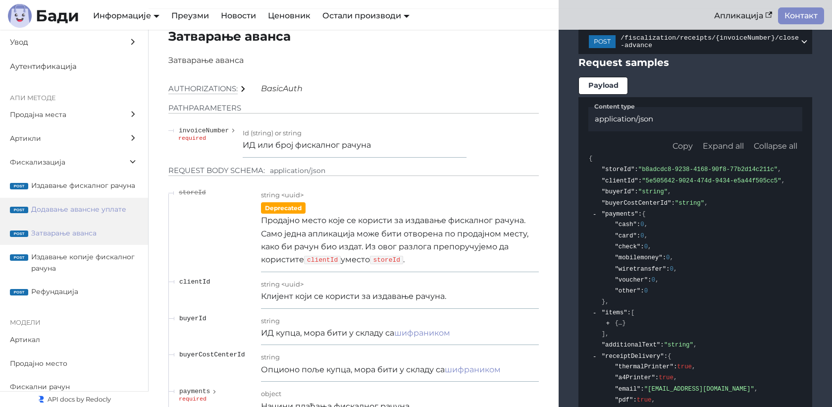
click at [92, 212] on span "Додавање авансне уплате" at bounding box center [84, 208] width 107 height 11
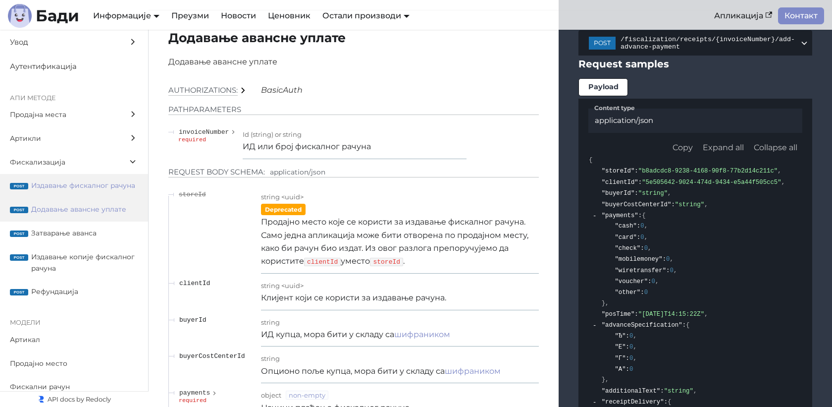
click at [94, 187] on span "Издавање фискалног рачуна" at bounding box center [84, 185] width 107 height 11
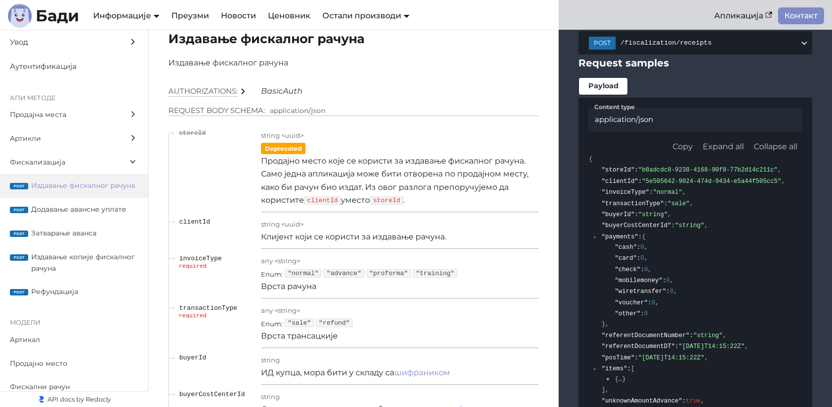
click at [94, 186] on span "Издавање фискалног рачуна" at bounding box center [84, 185] width 107 height 11
click at [103, 210] on span "Додавање авансне уплате" at bounding box center [84, 208] width 107 height 11
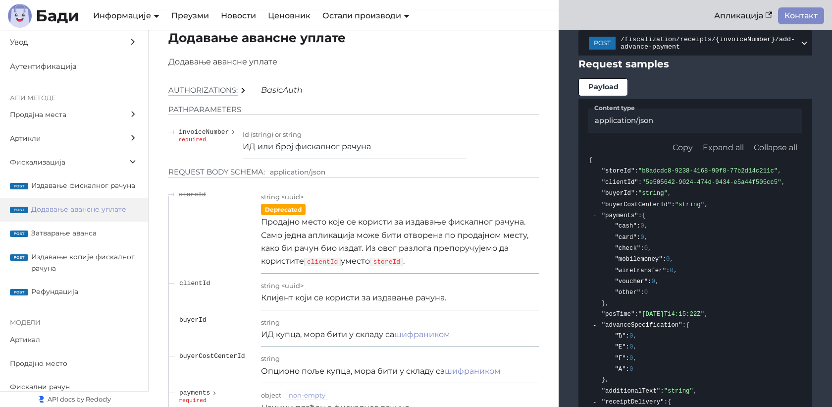
scroll to position [7, 0]
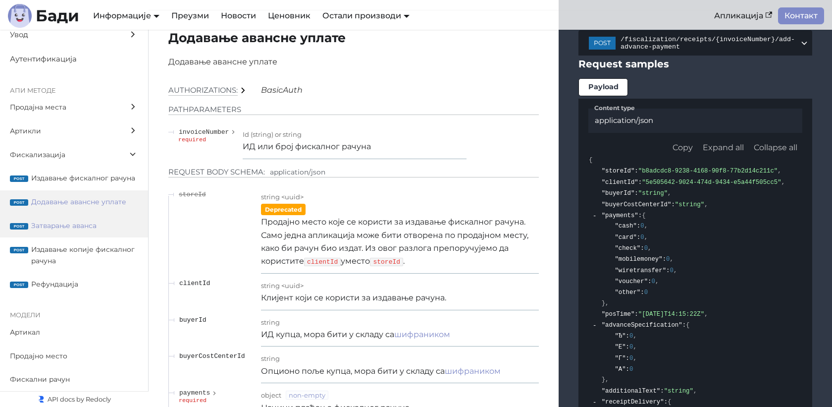
click at [101, 222] on span "Затварање аванса" at bounding box center [84, 225] width 107 height 11
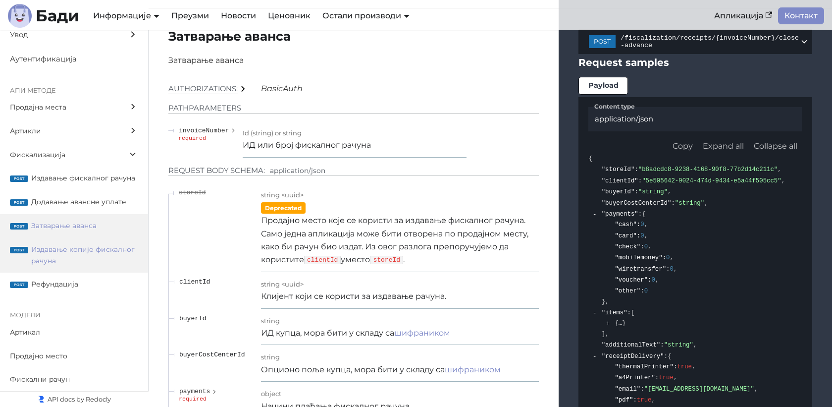
click at [102, 271] on label "post Издавање копије фискалног рачуна" at bounding box center [74, 254] width 148 height 35
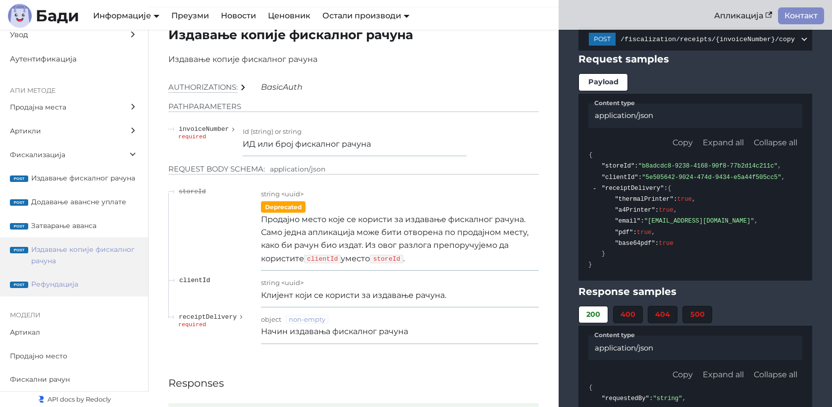
click at [102, 290] on label "post Рефундација" at bounding box center [74, 284] width 148 height 24
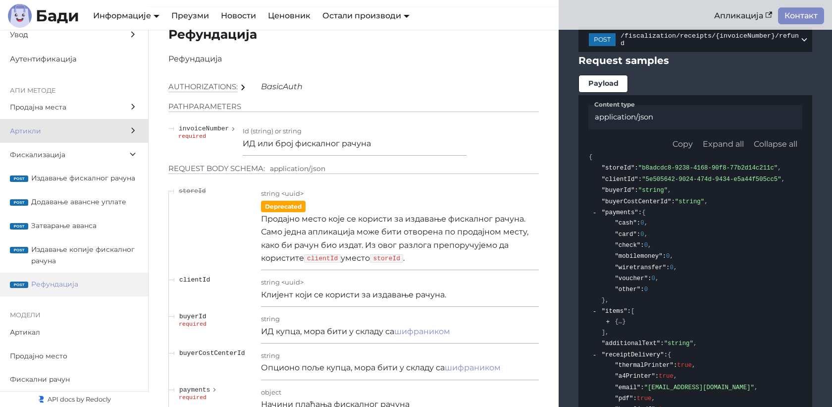
click at [94, 128] on span "Артикли" at bounding box center [64, 130] width 109 height 11
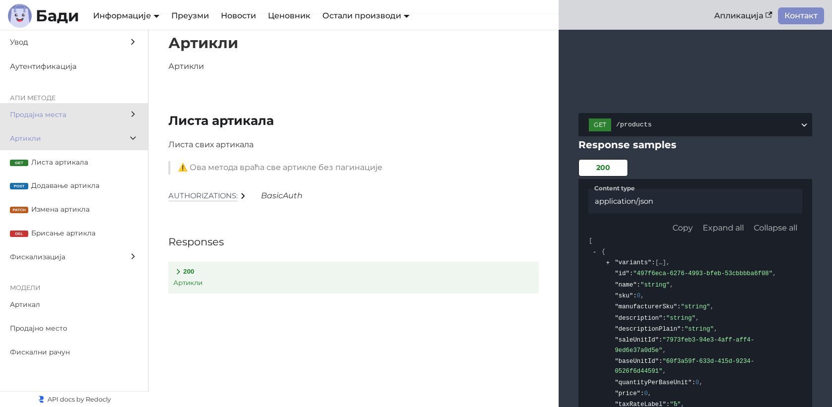
click at [99, 114] on span "Продајна места" at bounding box center [64, 114] width 109 height 11
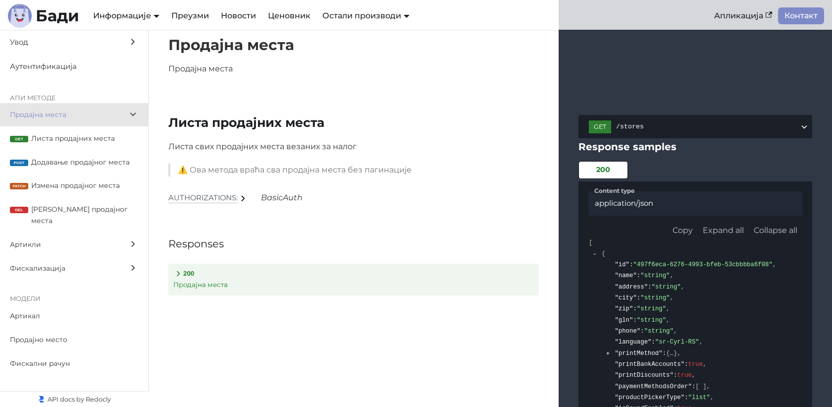
click at [103, 115] on span "Продајна места" at bounding box center [64, 114] width 109 height 11
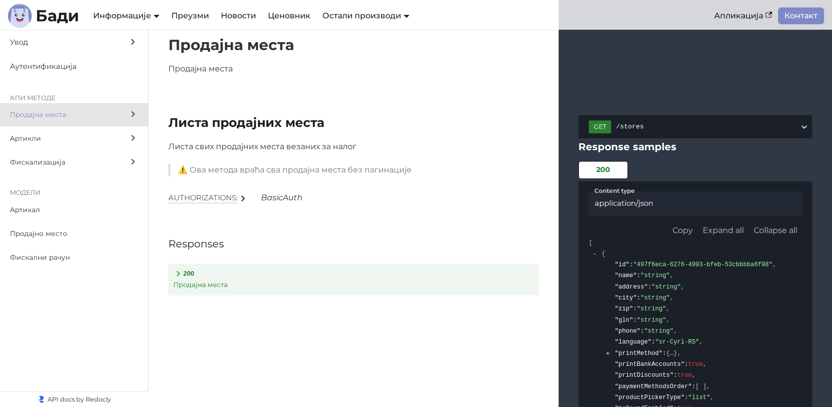
click at [127, 117] on label "Продајна места" at bounding box center [74, 115] width 148 height 24
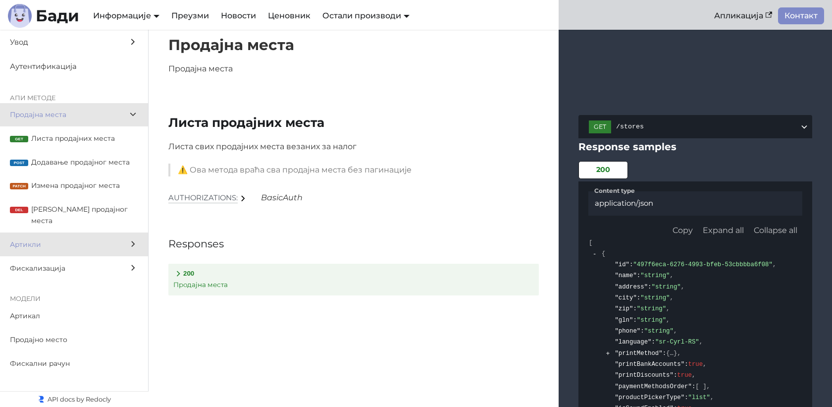
click at [90, 239] on span "Артикли" at bounding box center [64, 244] width 109 height 11
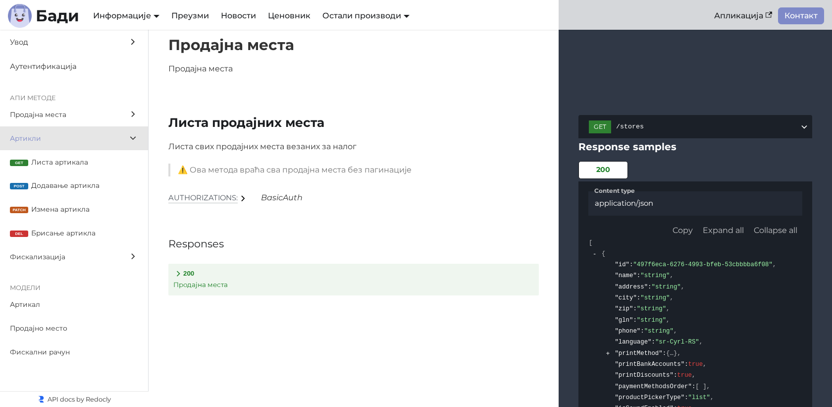
scroll to position [4225, 0]
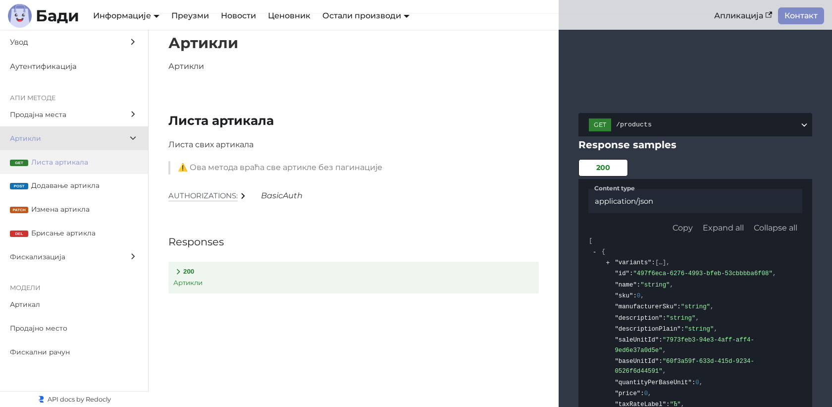
click at [101, 165] on span "Листа артикала" at bounding box center [84, 161] width 107 height 11
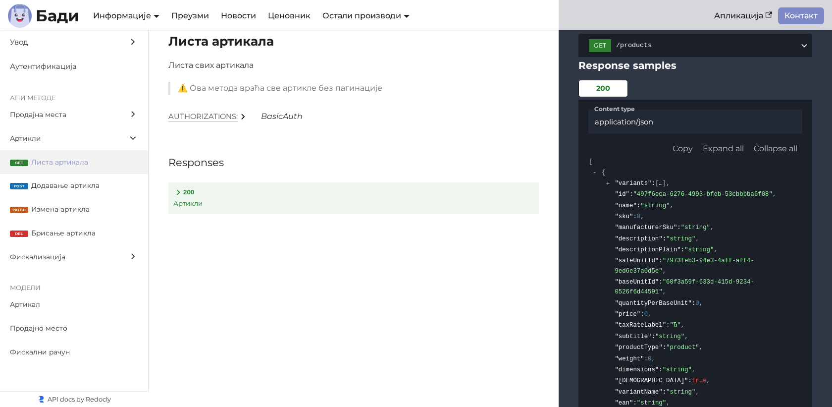
click at [177, 195] on polygon at bounding box center [178, 191] width 3 height 5
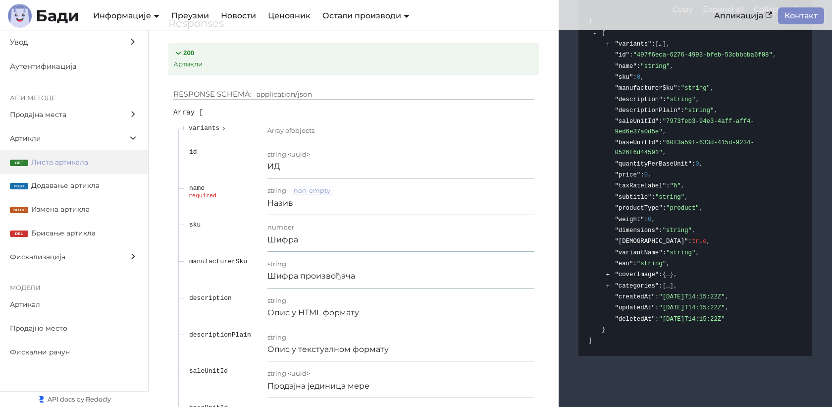
scroll to position [4443, 0]
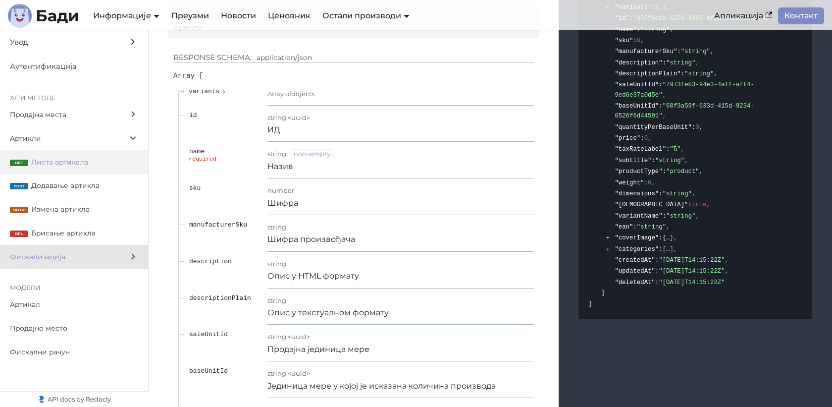
click at [61, 261] on span "Фискализација" at bounding box center [64, 256] width 109 height 11
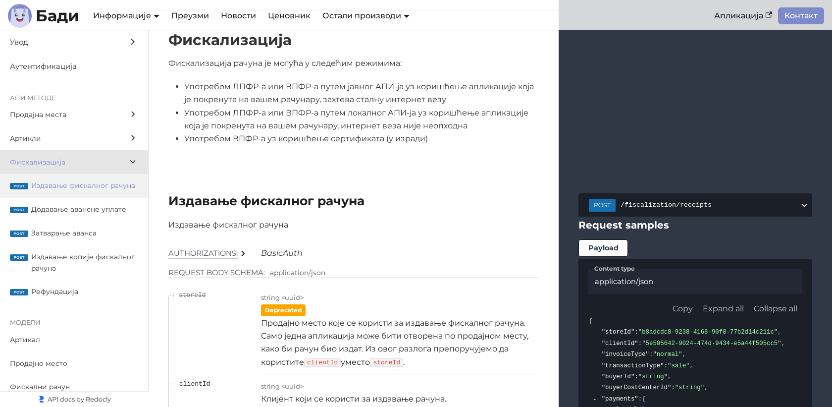
click at [73, 176] on label "post Издавање фискалног рачуна" at bounding box center [74, 186] width 148 height 24
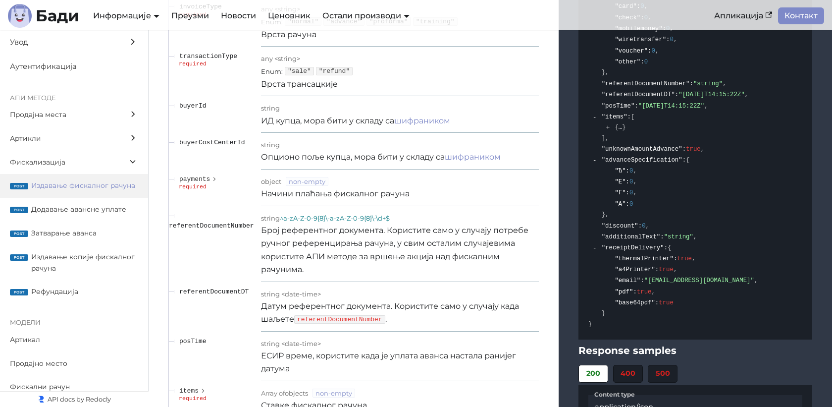
scroll to position [9345, 0]
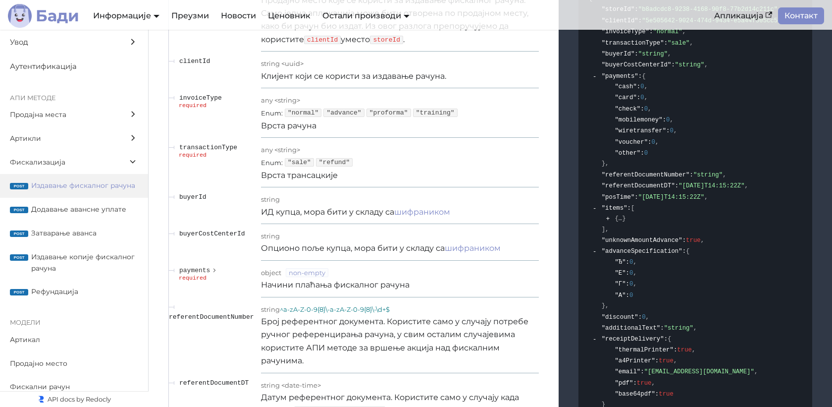
click at [50, 11] on b "Бади" at bounding box center [58, 16] width 44 height 16
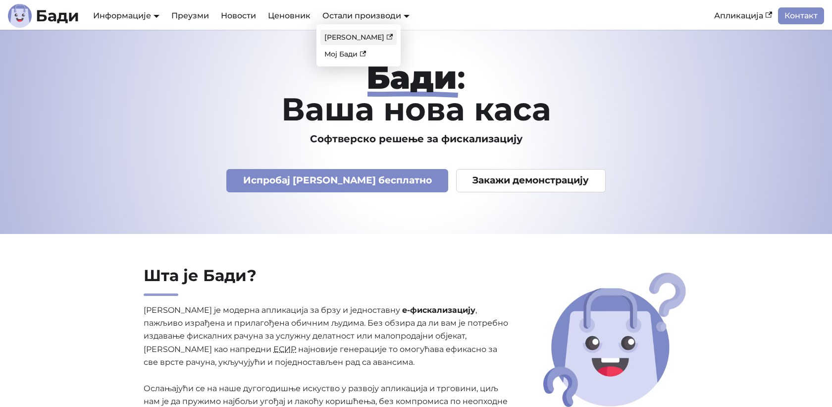
click at [341, 38] on link "[PERSON_NAME]" at bounding box center [358, 37] width 76 height 15
click at [662, 101] on h1 "[PERSON_NAME] : Ваша нова каса" at bounding box center [416, 92] width 638 height 63
click at [517, 110] on h1 "[PERSON_NAME] : Ваша нова каса" at bounding box center [416, 92] width 638 height 63
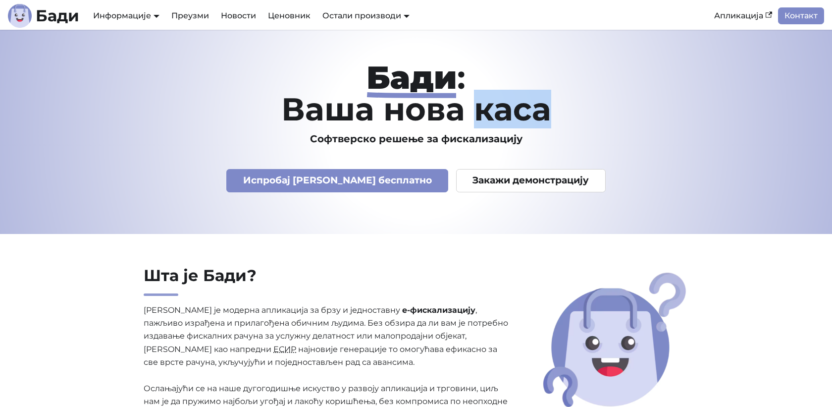
click at [517, 110] on h1 "[PERSON_NAME] : Ваша нова каса" at bounding box center [416, 92] width 638 height 63
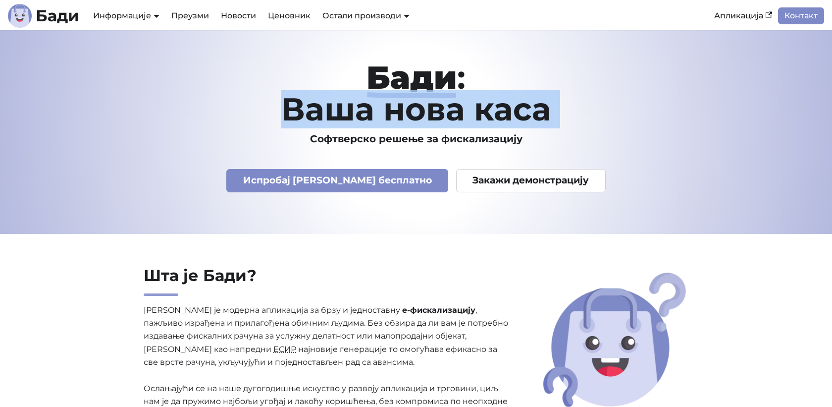
click at [517, 110] on h1 "[PERSON_NAME] : Ваша нова каса" at bounding box center [416, 92] width 638 height 63
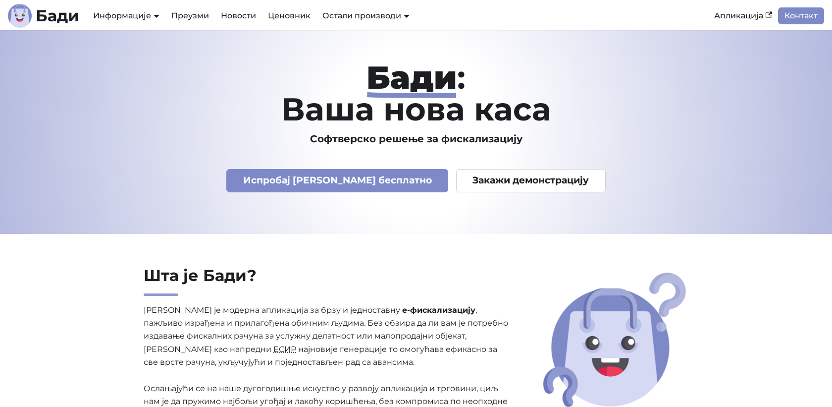
click at [495, 139] on h3 "Софтверско решење за фискализацију" at bounding box center [416, 139] width 638 height 12
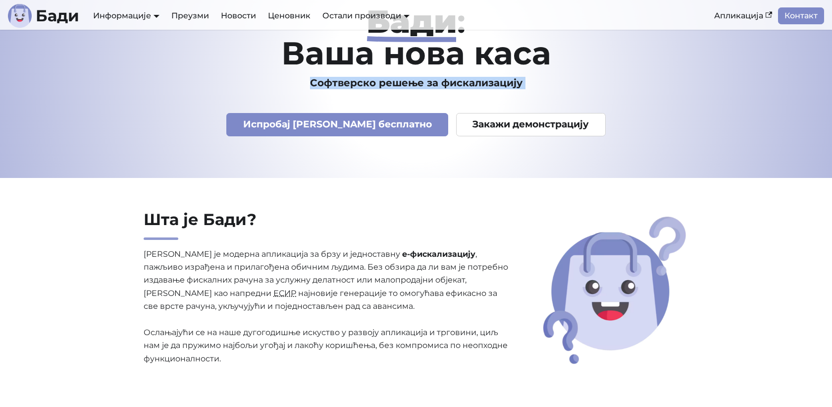
scroll to position [57, 0]
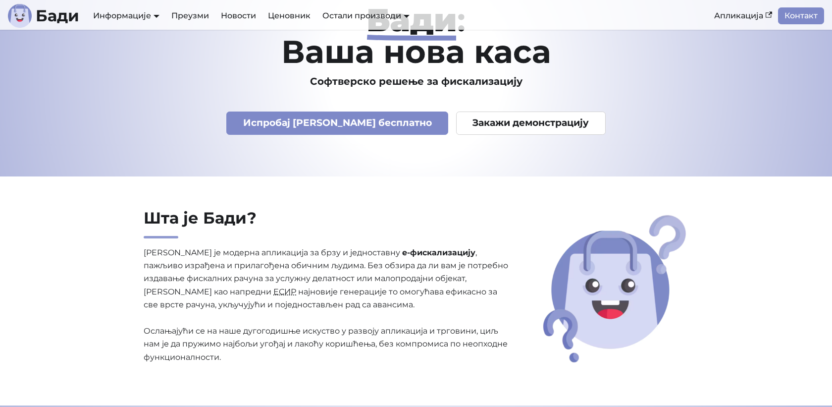
click at [262, 254] on p "[PERSON_NAME] је модерна апликација за брзу и једноставну е-фискализацију , паж…" at bounding box center [326, 305] width 365 height 118
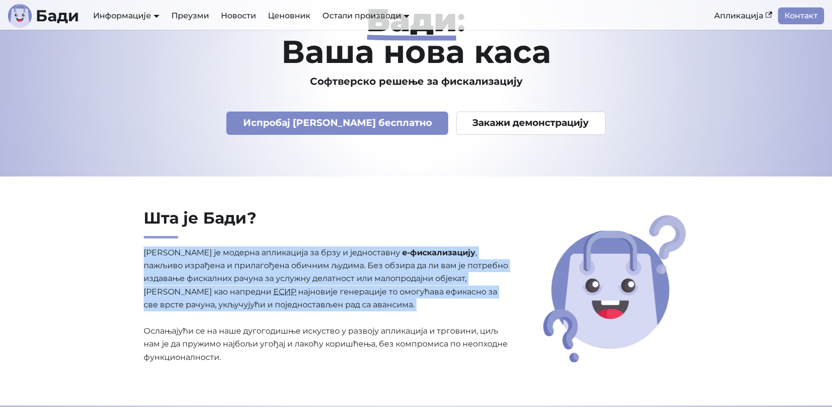
click at [262, 254] on p "[PERSON_NAME] је модерна апликација за брзу и једноставну е-фискализацију , паж…" at bounding box center [326, 305] width 365 height 118
click at [275, 248] on p "[PERSON_NAME] је модерна апликација за брзу и једноставну е-фискализацију , паж…" at bounding box center [326, 305] width 365 height 118
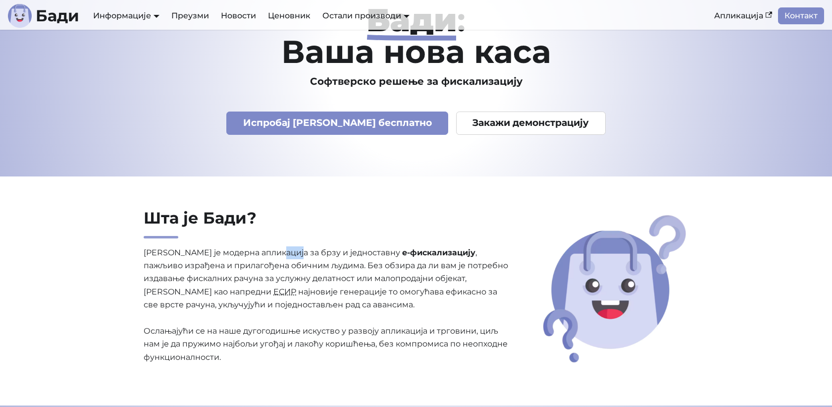
click at [275, 248] on p "[PERSON_NAME] је модерна апликација за брзу и једноставну е-фискализацију , паж…" at bounding box center [326, 305] width 365 height 118
click at [615, 59] on h1 "[PERSON_NAME] : Ваша нова каса" at bounding box center [416, 35] width 638 height 63
click at [413, 79] on h3 "Софтверско решење за фискализацију" at bounding box center [416, 81] width 638 height 12
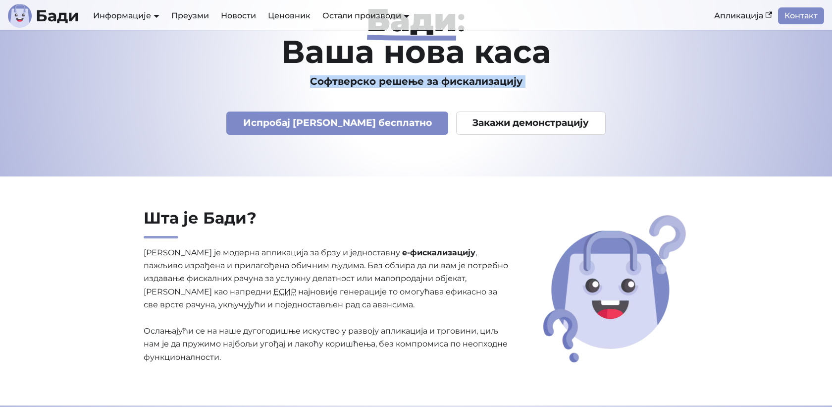
click at [413, 79] on h3 "Софтверско решење за фискализацију" at bounding box center [416, 81] width 638 height 12
click at [157, 259] on p "[PERSON_NAME] је модерна апликација за брзу и једноставну е-фискализацију , паж…" at bounding box center [326, 305] width 365 height 118
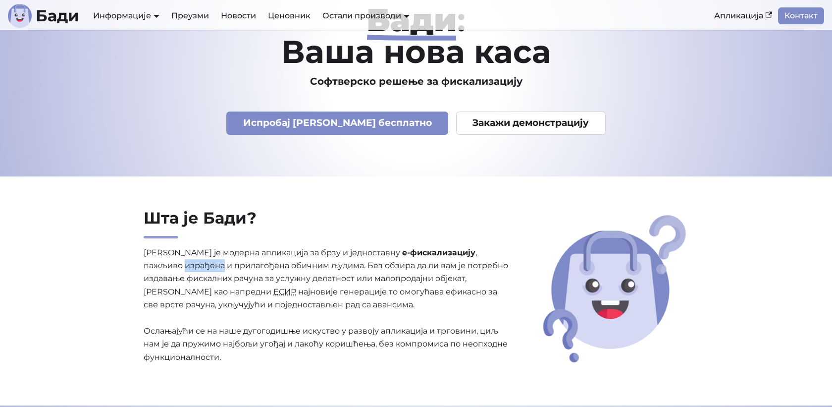
click at [157, 259] on p "[PERSON_NAME] је модерна апликација за брзу и једноставну е-фискализацију , паж…" at bounding box center [326, 305] width 365 height 118
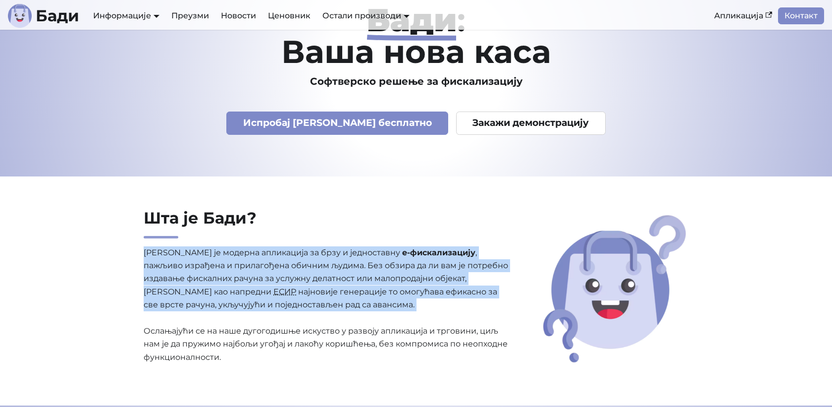
click at [157, 259] on p "[PERSON_NAME] је модерна апликација за брзу и једноставну е-фискализацију , паж…" at bounding box center [326, 305] width 365 height 118
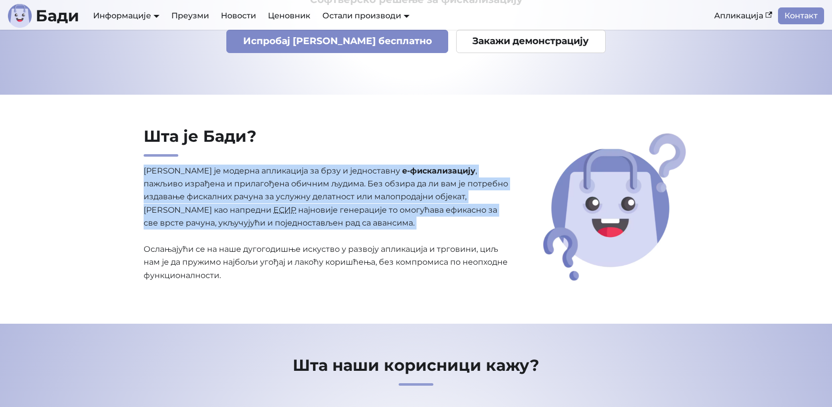
scroll to position [143, 0]
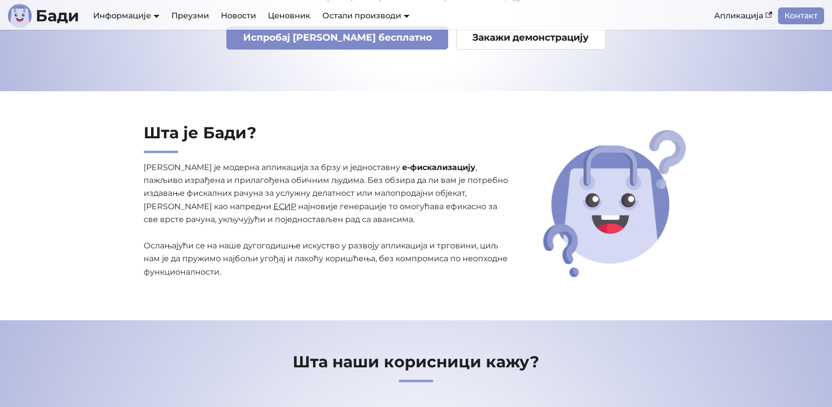
click at [157, 260] on p "[PERSON_NAME] је модерна апликација за брзу и једноставну е-фискализацију , паж…" at bounding box center [326, 220] width 365 height 118
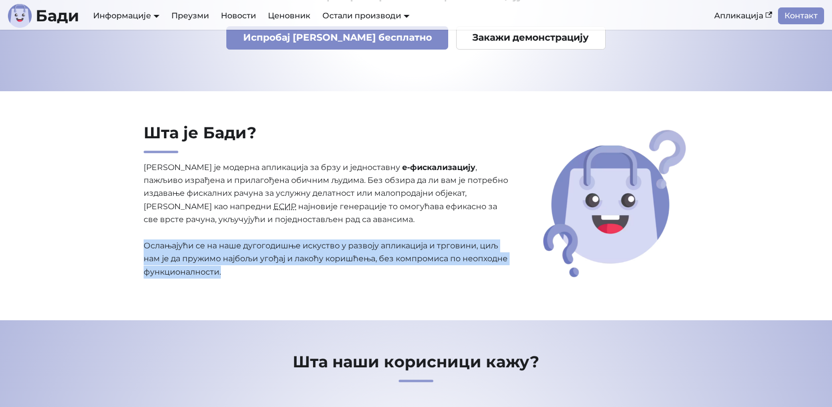
click at [157, 260] on p "[PERSON_NAME] је модерна апликација за брзу и једноставну е-фискализацију , паж…" at bounding box center [326, 220] width 365 height 118
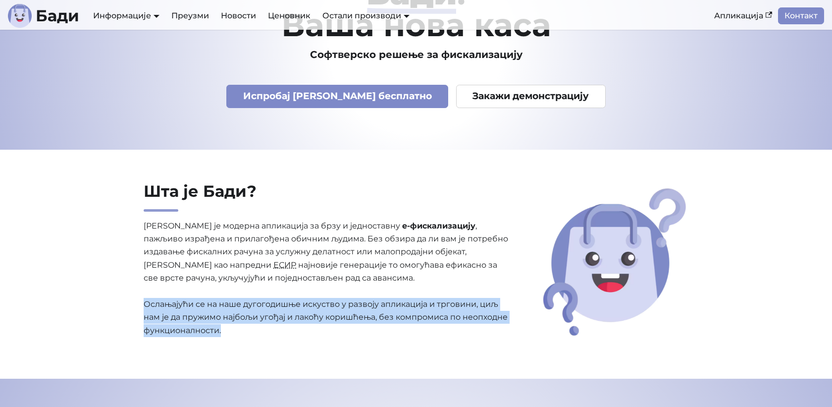
scroll to position [0, 0]
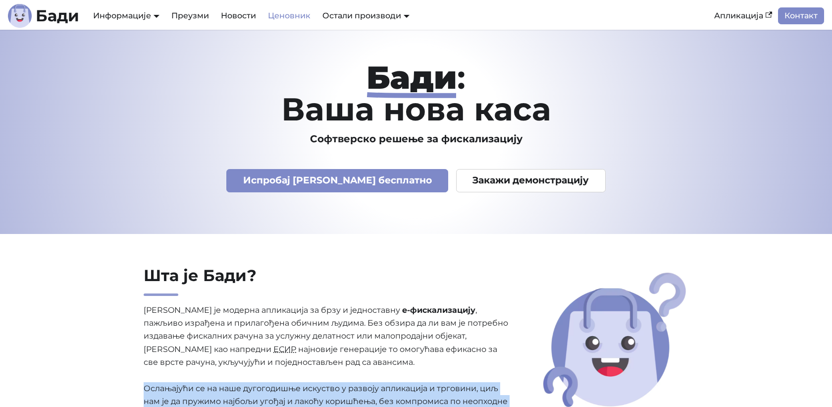
click at [294, 17] on link "Ценовник" at bounding box center [289, 15] width 54 height 17
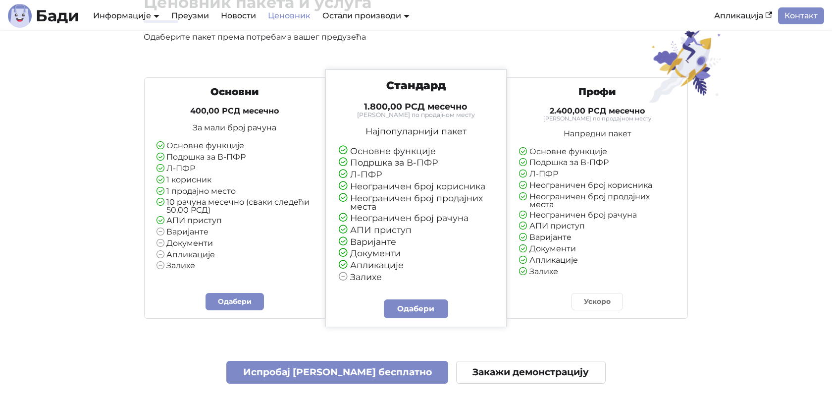
scroll to position [70, 0]
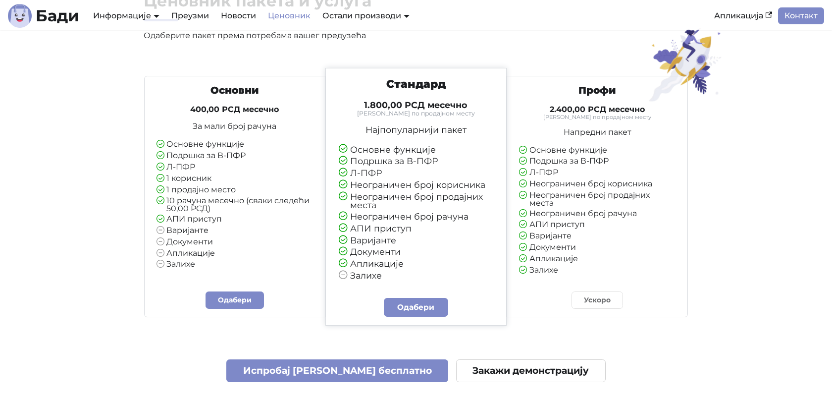
click at [234, 152] on li "Подршка за В-ПФР" at bounding box center [234, 156] width 157 height 9
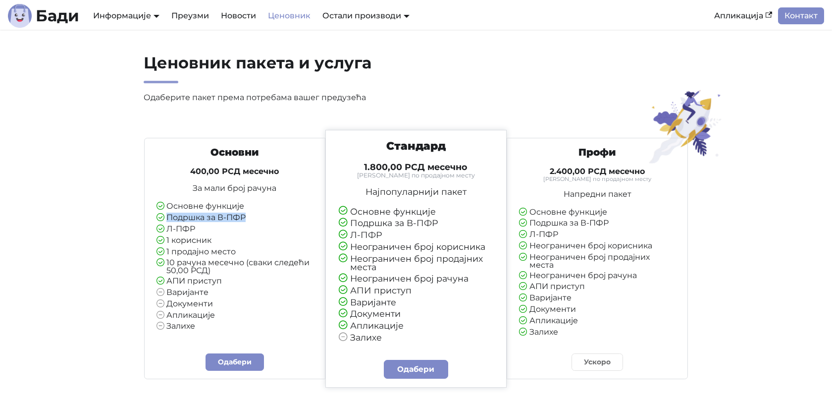
scroll to position [0, 0]
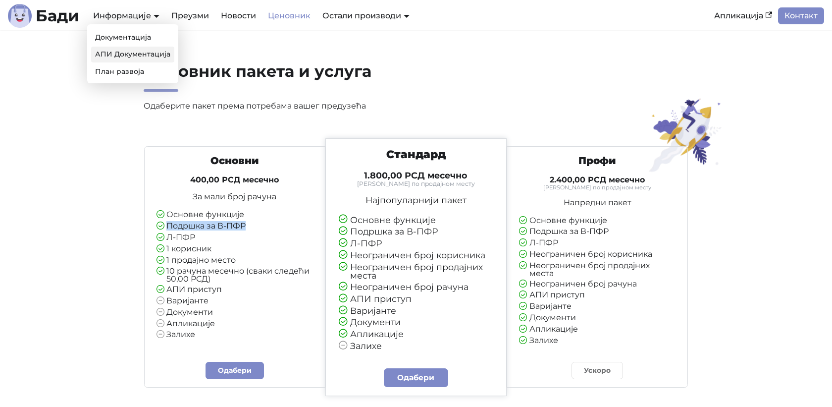
click at [112, 52] on link "АПИ Документација" at bounding box center [132, 54] width 83 height 15
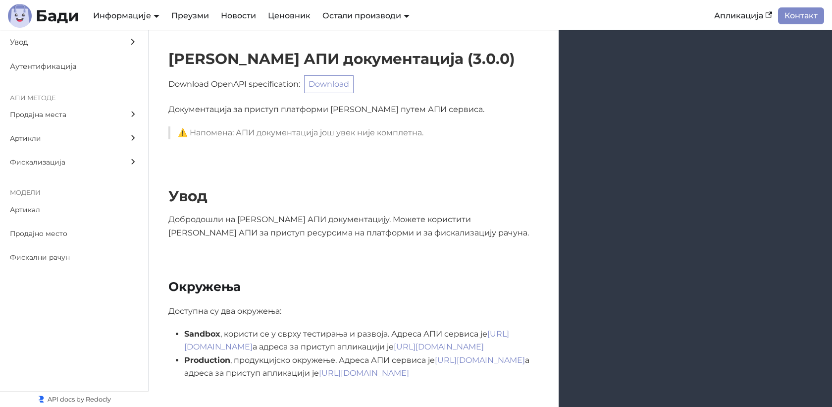
click at [207, 107] on p "Документација за приступ платформи [PERSON_NAME] путем АПИ сервиса." at bounding box center [353, 109] width 370 height 13
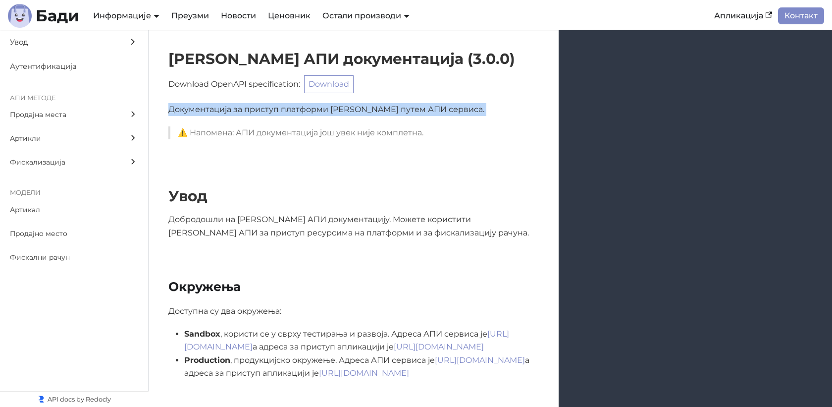
click at [207, 107] on p "Документација за приступ платформи [PERSON_NAME] путем АПИ сервиса." at bounding box center [353, 109] width 370 height 13
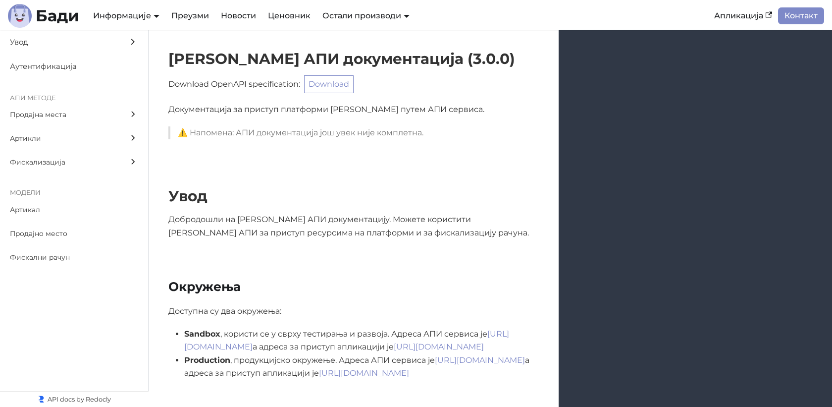
click at [231, 183] on div "Увод Добродошли на [PERSON_NAME] АПИ документацију. Можете користити [PERSON_NA…" at bounding box center [490, 213] width 683 height 92
click at [201, 189] on h1 "Увод" at bounding box center [353, 196] width 370 height 18
click at [221, 186] on div "Увод Добродошли на [PERSON_NAME] АПИ документацију. Можете користити [PERSON_NA…" at bounding box center [490, 213] width 683 height 92
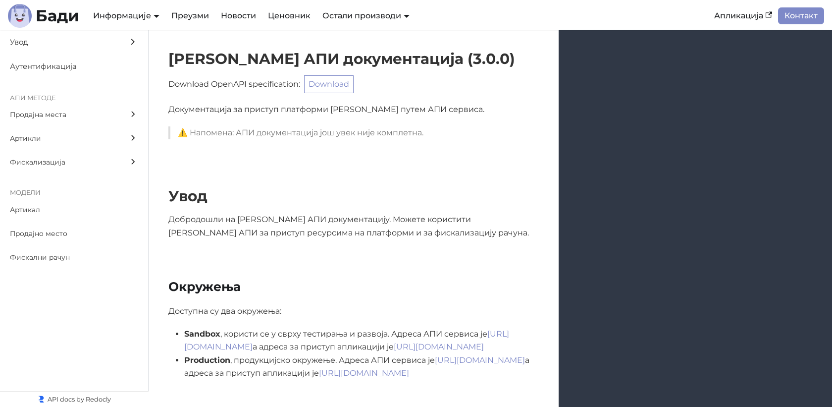
click at [214, 171] on div "Увод Добродошли на [PERSON_NAME] АПИ документацију. Можете користити [PERSON_NA…" at bounding box center [490, 213] width 683 height 92
click at [310, 178] on div "Увод Добродошли на [PERSON_NAME] АПИ документацију. Можете користити [PERSON_NA…" at bounding box center [490, 213] width 683 height 92
click at [302, 111] on p "Документација за приступ платформи [PERSON_NAME] путем АПИ сервиса." at bounding box center [353, 109] width 370 height 13
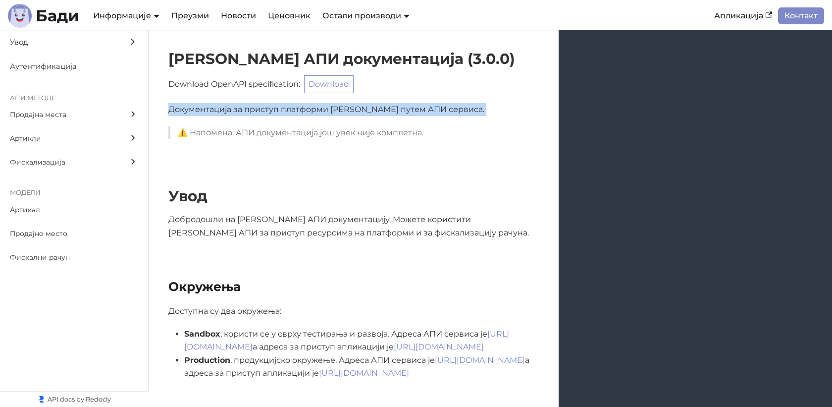
click at [302, 111] on p "Документација за приступ платформи [PERSON_NAME] путем АПИ сервиса." at bounding box center [353, 109] width 370 height 13
